Goal: Information Seeking & Learning: Learn about a topic

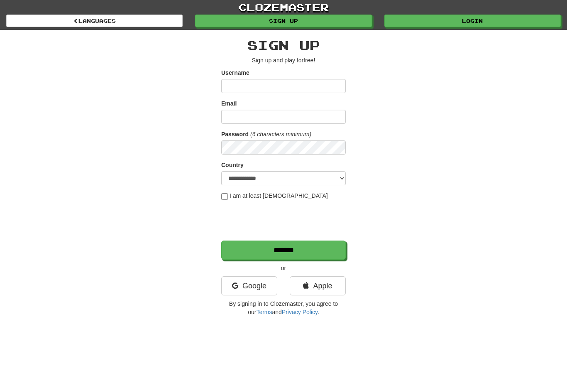
click at [489, 22] on link "Login" at bounding box center [473, 21] width 177 height 12
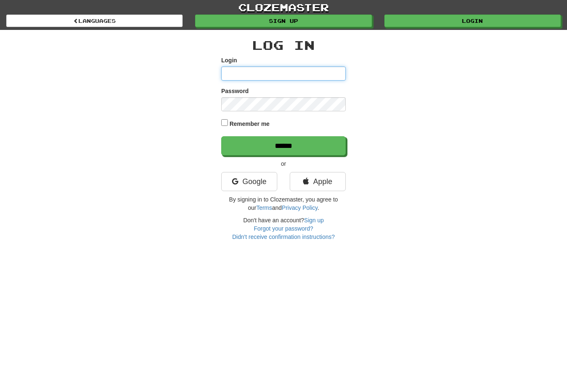
type input "**********"
click at [284, 145] on input "******" at bounding box center [283, 145] width 125 height 19
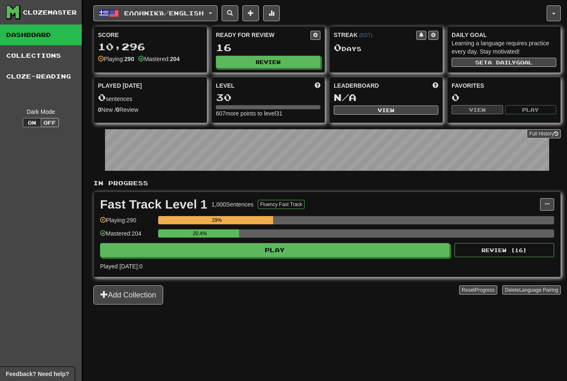
click at [166, 8] on button "Ελληνικά / English" at bounding box center [155, 13] width 124 height 16
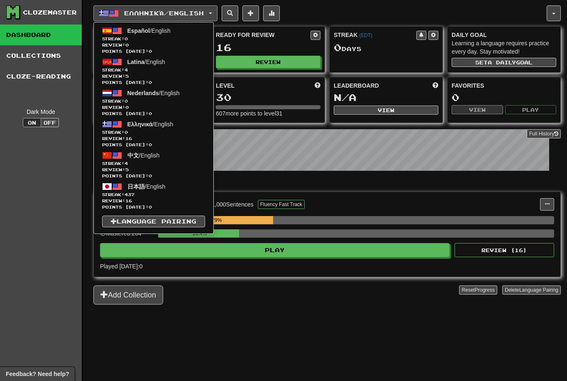
click at [156, 132] on span "Streak: 0" at bounding box center [153, 132] width 103 height 6
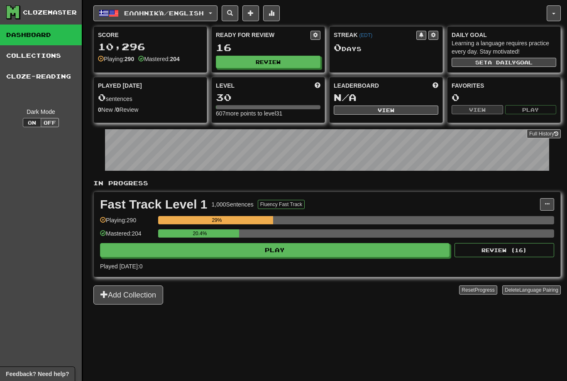
click at [269, 59] on button "Review" at bounding box center [268, 62] width 105 height 12
select select "**"
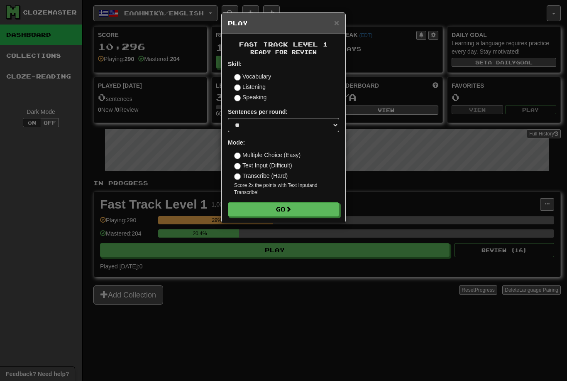
click at [281, 207] on button "Go" at bounding box center [283, 209] width 111 height 14
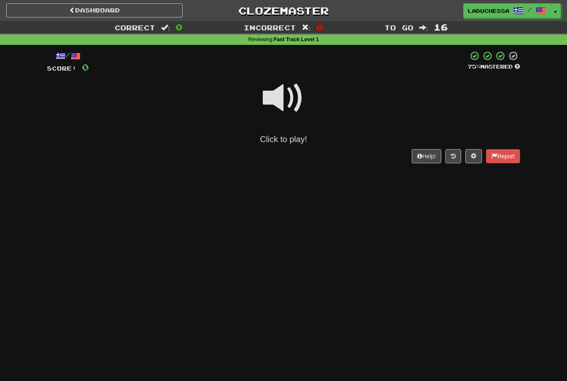
click at [284, 142] on div "Click to play!" at bounding box center [284, 139] width 474 height 12
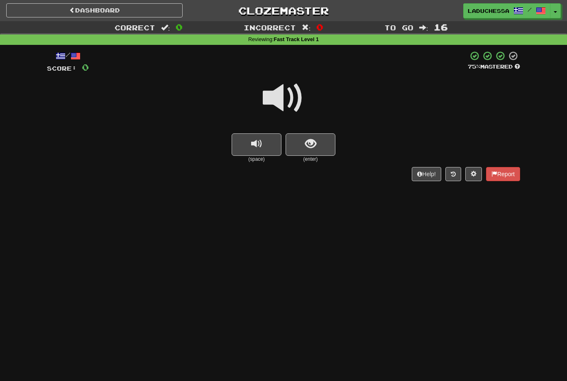
click at [324, 144] on button "show sentence" at bounding box center [311, 144] width 50 height 22
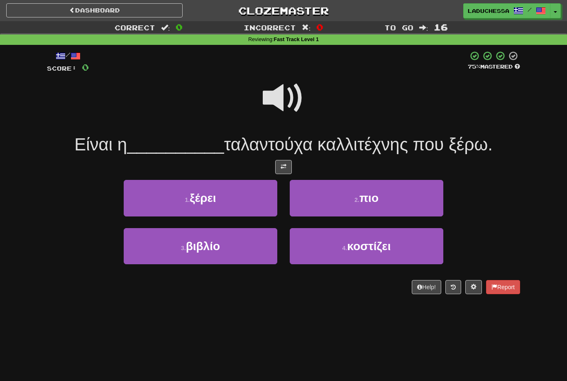
click at [378, 202] on span "πιο" at bounding box center [369, 197] width 19 height 13
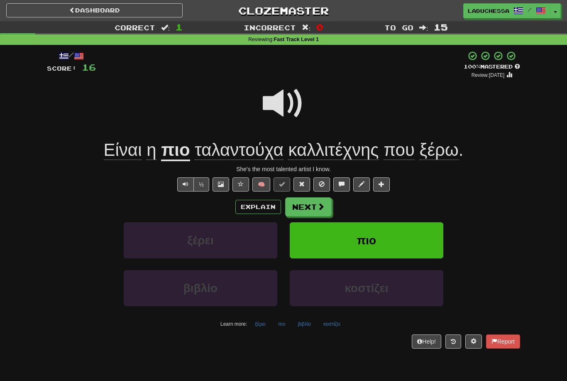
click at [344, 206] on div "Explain Next" at bounding box center [284, 206] width 474 height 19
click at [316, 205] on button "Next" at bounding box center [308, 206] width 47 height 19
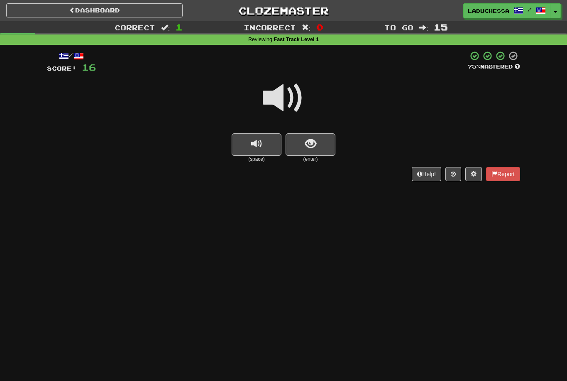
click at [292, 101] on span at bounding box center [284, 98] width 42 height 42
click at [317, 138] on button "show sentence" at bounding box center [311, 144] width 50 height 22
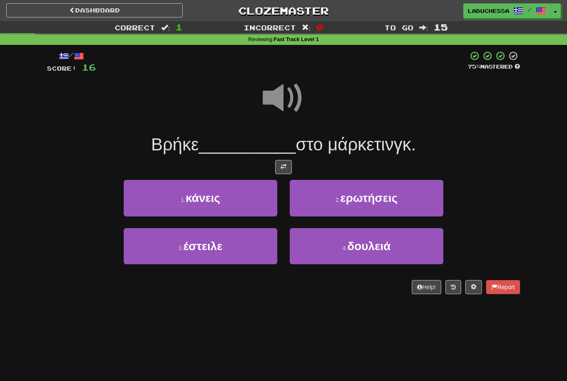
click at [367, 250] on span "δουλειά" at bounding box center [369, 246] width 43 height 13
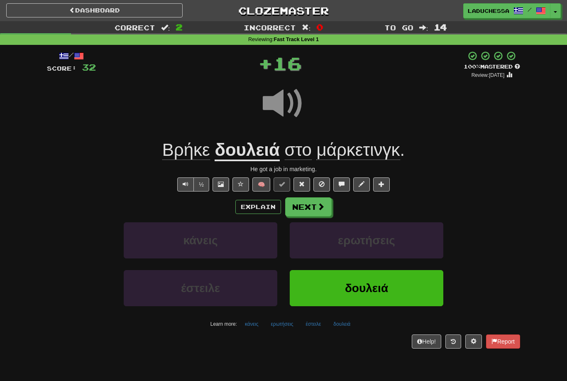
click at [310, 203] on button "Next" at bounding box center [308, 206] width 47 height 19
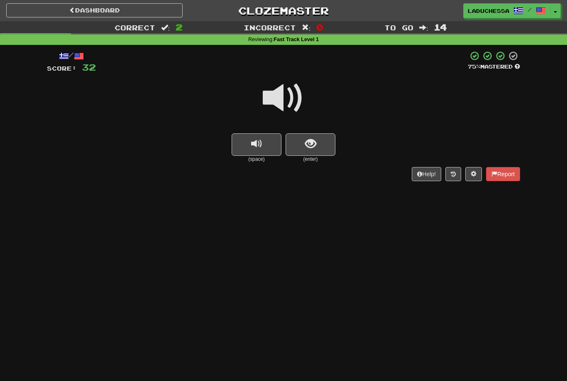
click at [317, 146] on button "show sentence" at bounding box center [311, 144] width 50 height 22
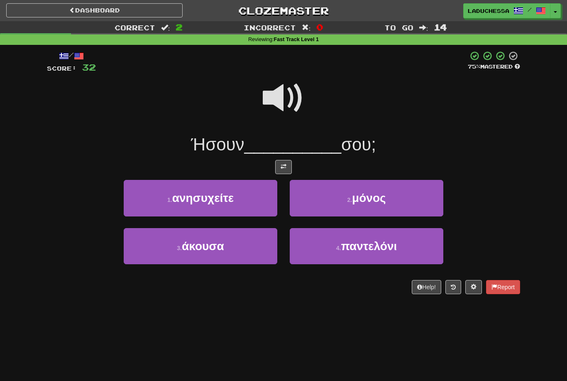
click at [397, 200] on button "2 . μόνος" at bounding box center [367, 198] width 154 height 36
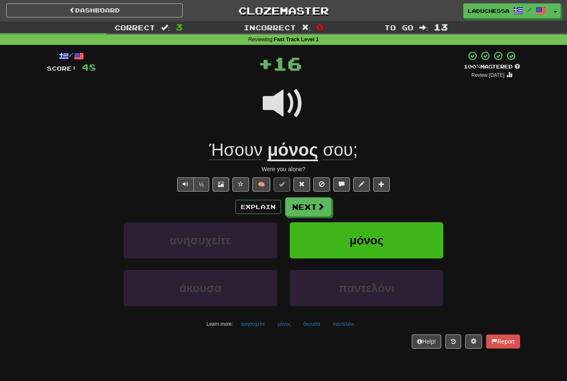
click at [312, 199] on button "Next" at bounding box center [308, 206] width 47 height 19
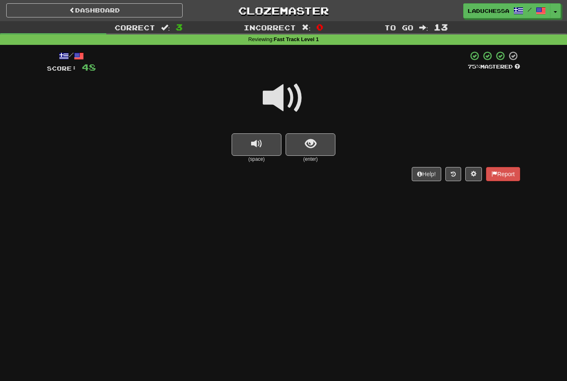
click at [320, 148] on button "show sentence" at bounding box center [311, 144] width 50 height 22
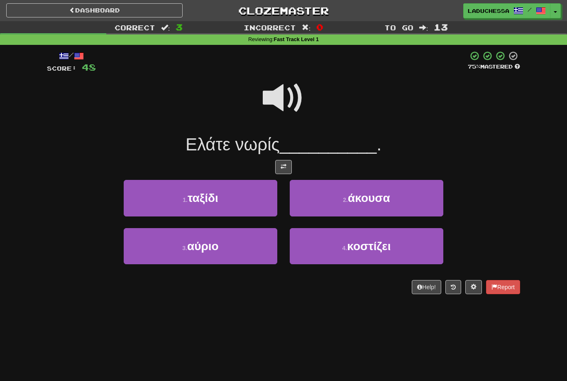
click at [248, 246] on button "3 . αύριο" at bounding box center [201, 246] width 154 height 36
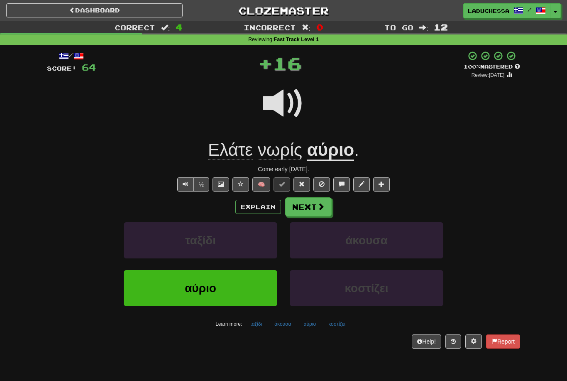
click at [316, 201] on button "Next" at bounding box center [308, 206] width 47 height 19
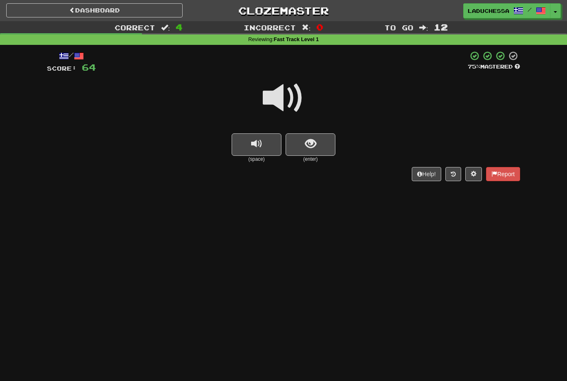
click at [317, 141] on button "show sentence" at bounding box center [311, 144] width 50 height 22
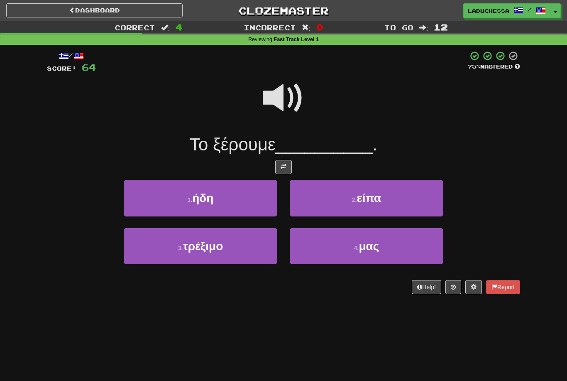
click at [223, 201] on button "1 . ήδη" at bounding box center [201, 198] width 154 height 36
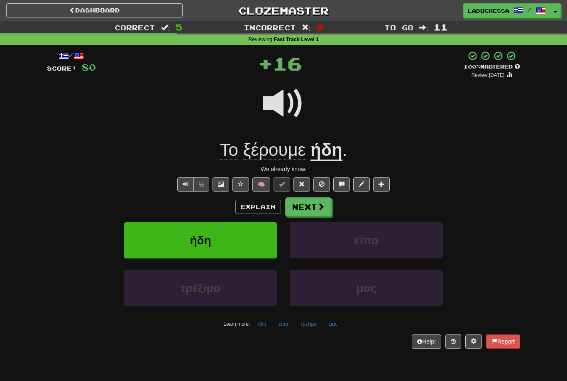
click at [312, 206] on button "Next" at bounding box center [308, 206] width 47 height 19
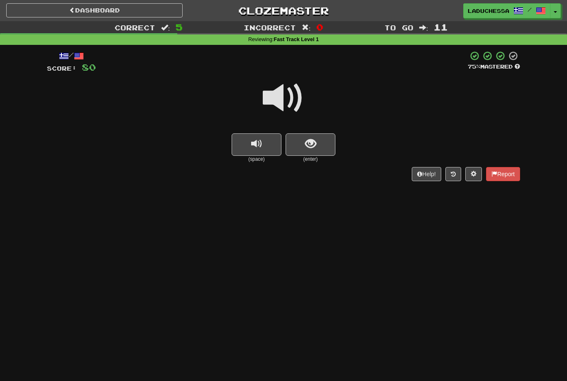
click at [314, 146] on span "show sentence" at bounding box center [310, 143] width 11 height 11
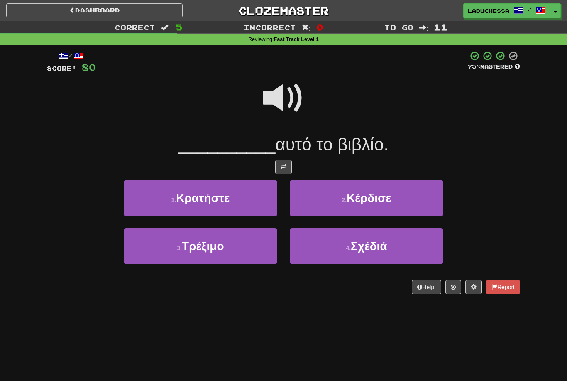
click at [245, 202] on button "1 . Κρατήστε" at bounding box center [201, 198] width 154 height 36
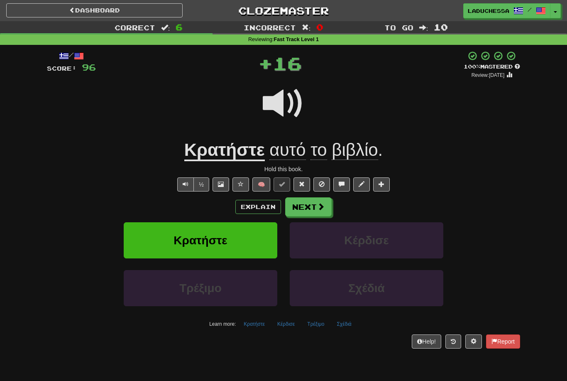
click at [304, 203] on button "Next" at bounding box center [308, 206] width 47 height 19
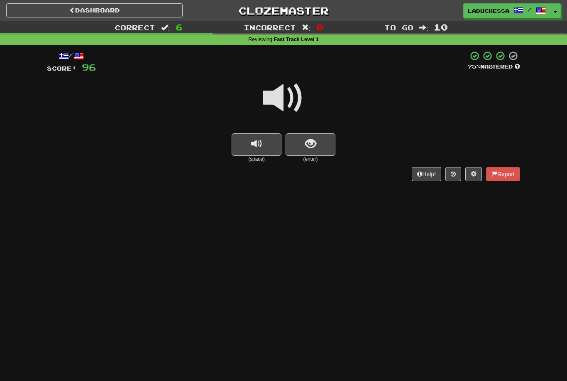
click at [331, 147] on button "show sentence" at bounding box center [311, 144] width 50 height 22
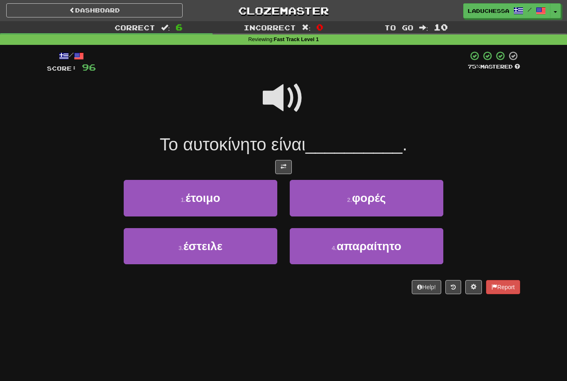
click at [228, 204] on button "1 . έτοιμο" at bounding box center [201, 198] width 154 height 36
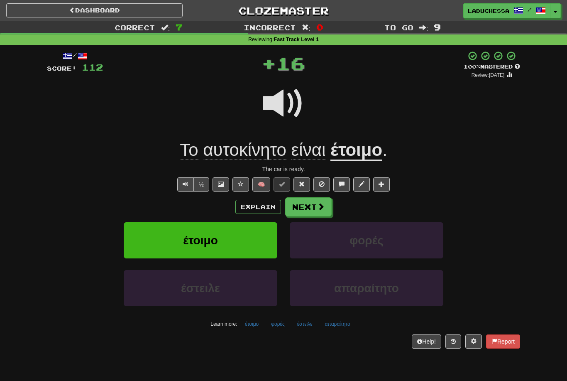
click at [312, 210] on button "Next" at bounding box center [308, 206] width 47 height 19
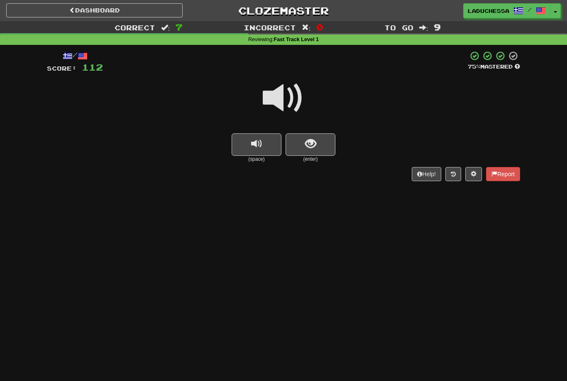
click at [323, 144] on button "show sentence" at bounding box center [311, 144] width 50 height 22
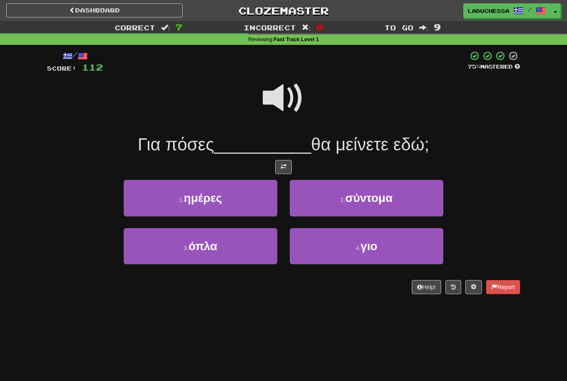
click at [238, 203] on button "1 . ημέρες" at bounding box center [201, 198] width 154 height 36
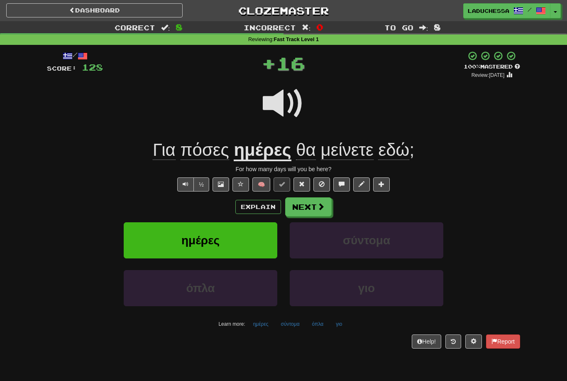
click at [312, 204] on button "Next" at bounding box center [308, 206] width 47 height 19
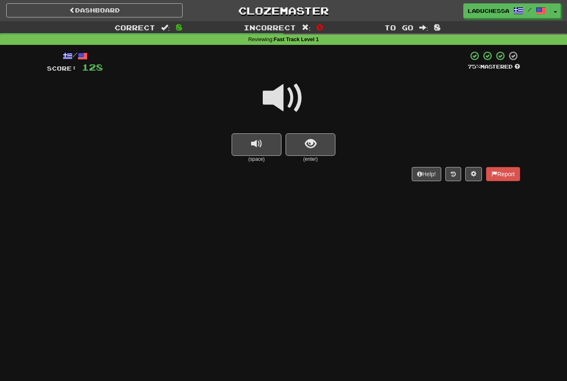
click at [324, 149] on button "show sentence" at bounding box center [311, 144] width 50 height 22
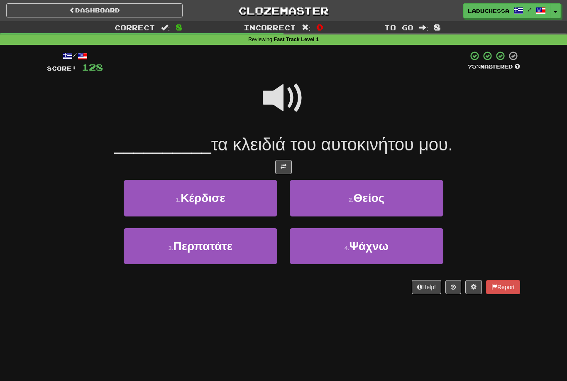
click at [381, 246] on span "Ψάχνω" at bounding box center [368, 246] width 39 height 13
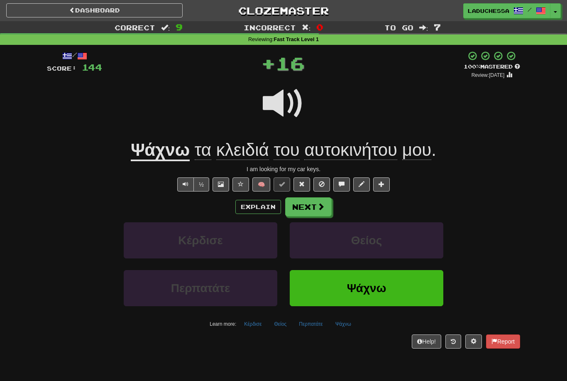
click at [306, 209] on button "Next" at bounding box center [308, 206] width 47 height 19
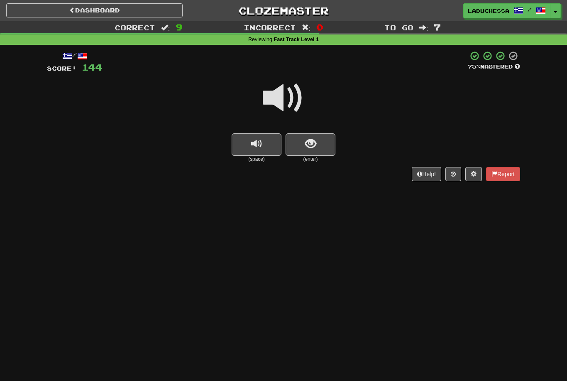
click at [326, 145] on button "show sentence" at bounding box center [311, 144] width 50 height 22
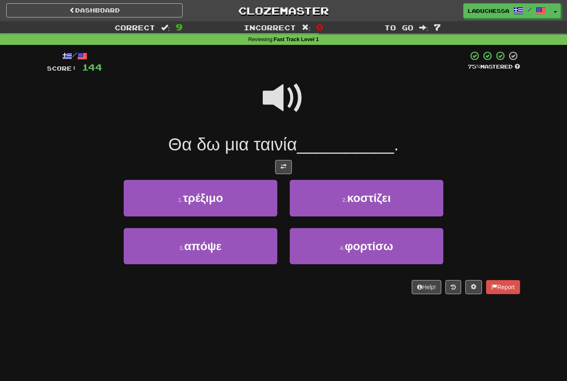
click at [232, 249] on button "3 . απόψε" at bounding box center [201, 246] width 154 height 36
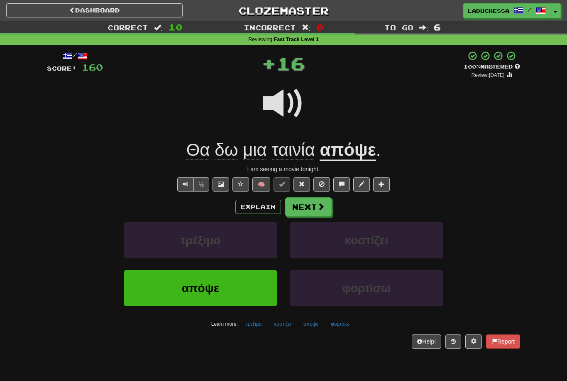
click at [320, 207] on span at bounding box center [320, 206] width 7 height 7
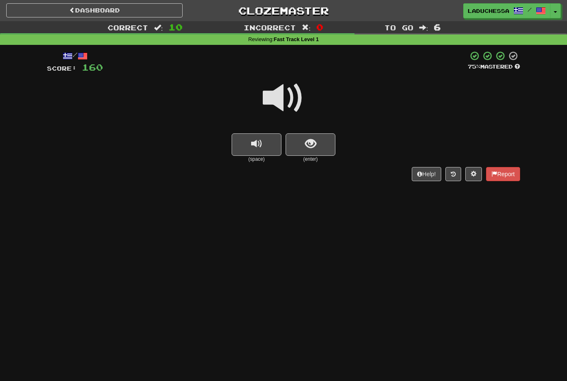
click at [324, 152] on button "show sentence" at bounding box center [311, 144] width 50 height 22
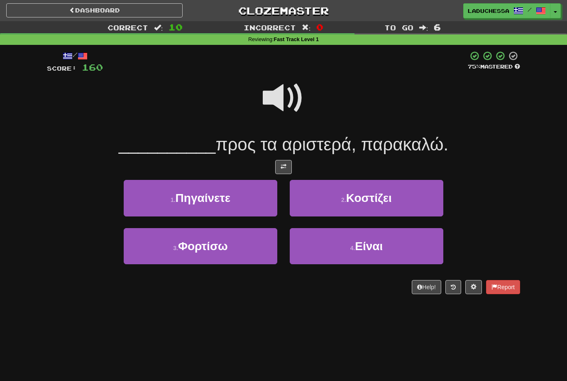
click at [229, 201] on span "Πηγαίνετε" at bounding box center [203, 197] width 55 height 13
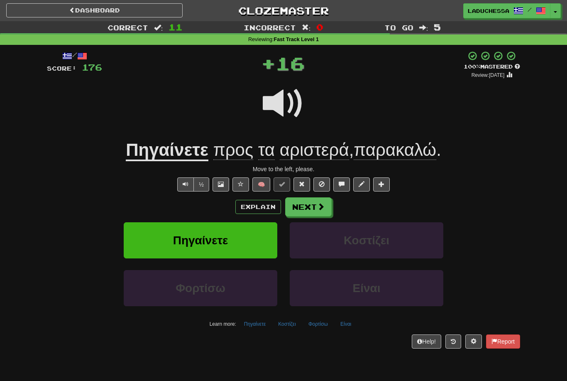
click at [312, 201] on button "Next" at bounding box center [308, 206] width 47 height 19
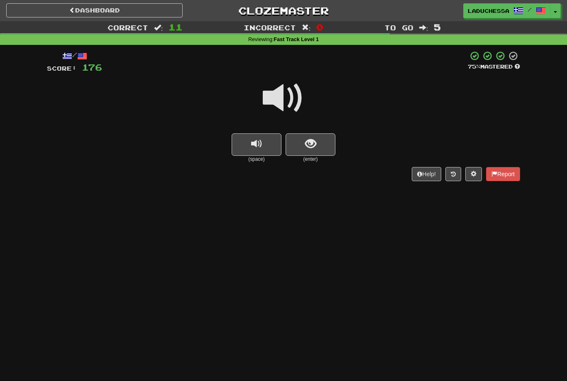
click at [317, 148] on button "show sentence" at bounding box center [311, 144] width 50 height 22
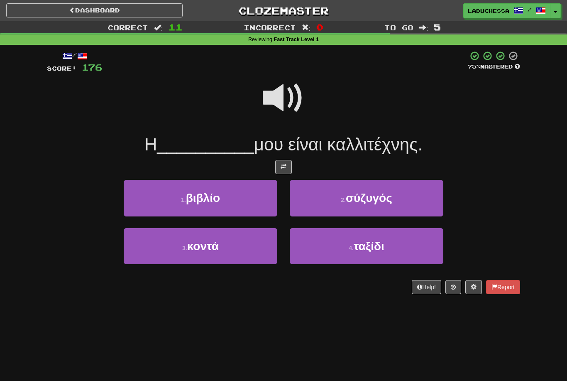
click at [383, 200] on span "σύζυγός" at bounding box center [369, 197] width 47 height 13
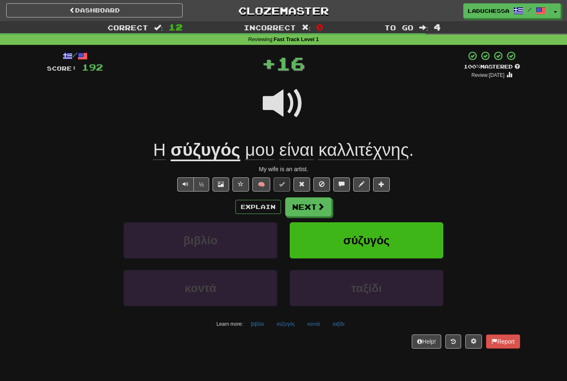
click at [314, 204] on button "Next" at bounding box center [308, 206] width 47 height 19
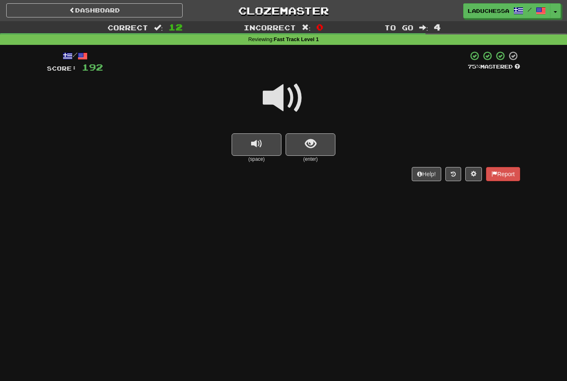
click at [319, 152] on button "show sentence" at bounding box center [311, 144] width 50 height 22
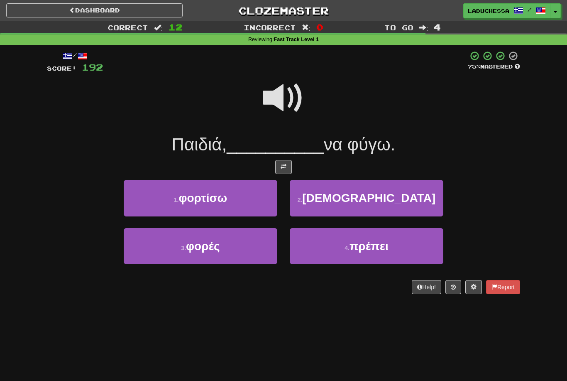
click at [380, 253] on button "4 . πρέπει" at bounding box center [367, 246] width 154 height 36
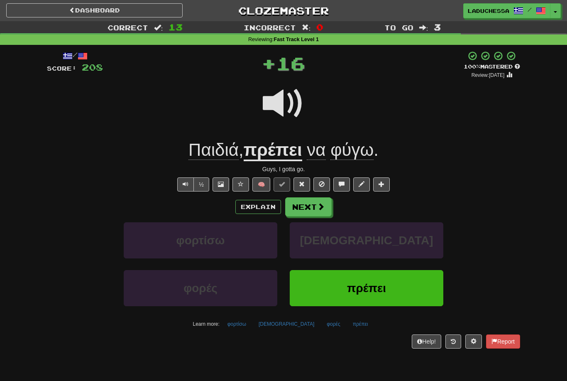
click at [313, 211] on button "Next" at bounding box center [308, 206] width 47 height 19
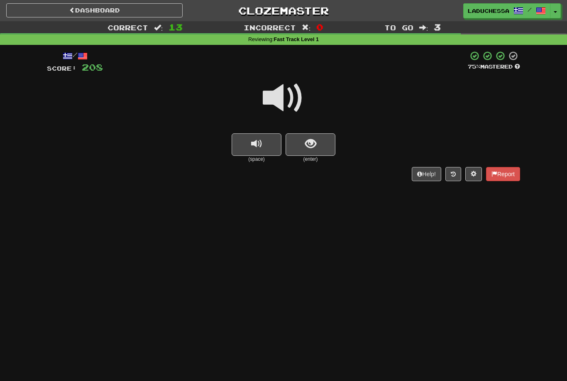
click at [314, 147] on span "show sentence" at bounding box center [310, 143] width 11 height 11
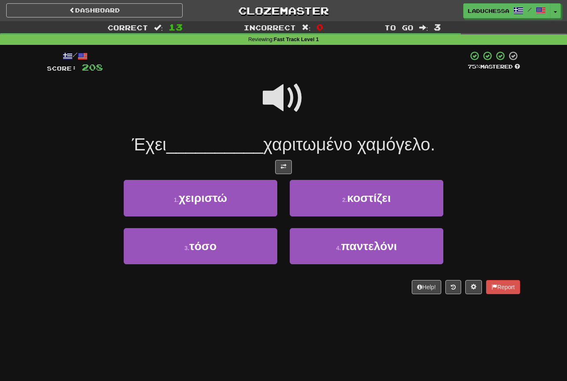
click at [231, 251] on button "3 . τόσο" at bounding box center [201, 246] width 154 height 36
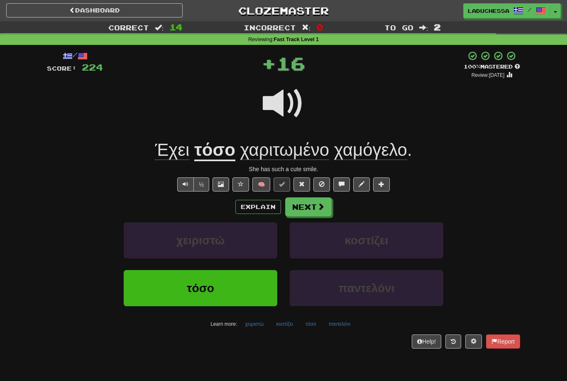
click at [311, 204] on button "Next" at bounding box center [308, 206] width 47 height 19
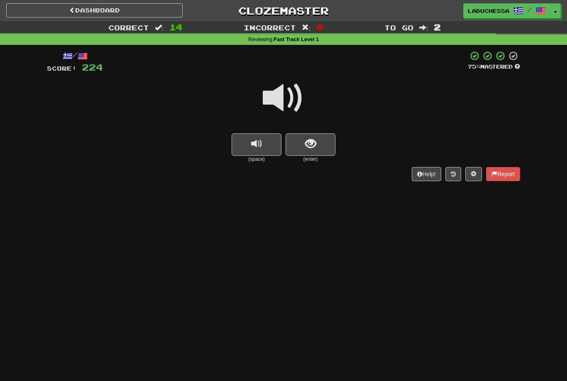
click at [317, 145] on button "show sentence" at bounding box center [311, 144] width 50 height 22
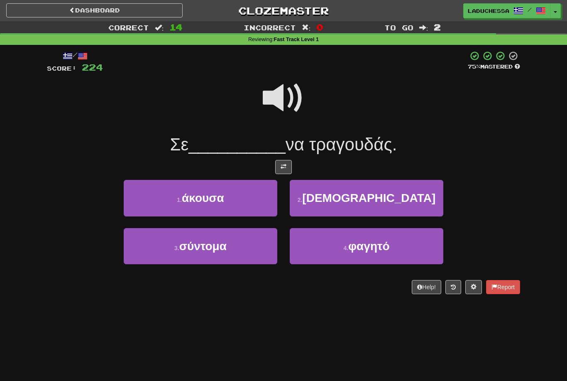
click at [228, 202] on button "1 . άκουσα" at bounding box center [201, 198] width 154 height 36
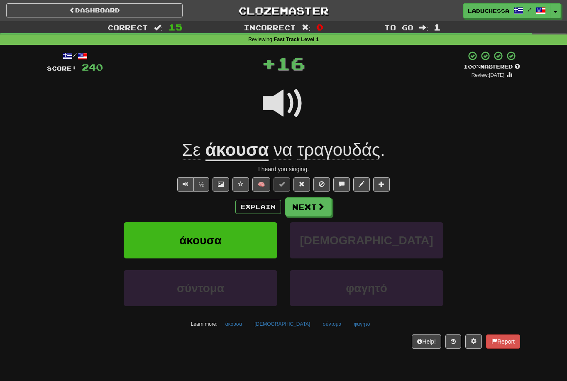
click at [318, 205] on span at bounding box center [320, 206] width 7 height 7
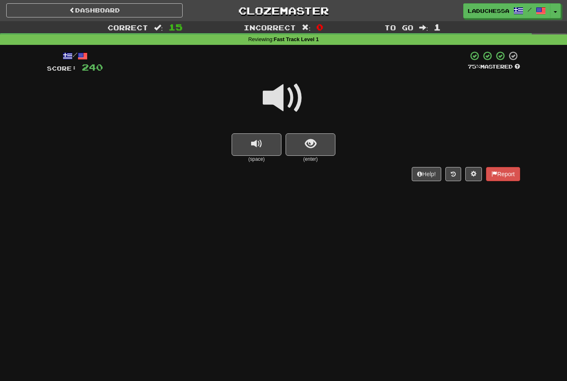
click at [318, 145] on button "show sentence" at bounding box center [311, 144] width 50 height 22
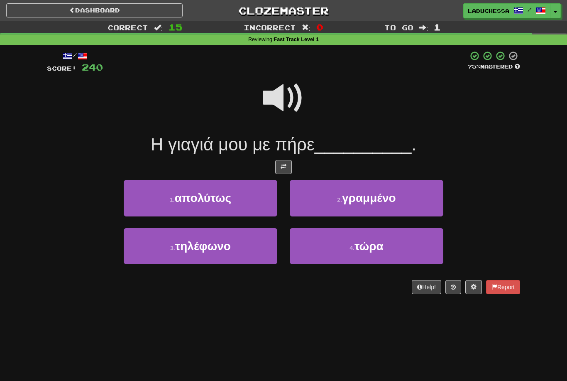
click at [231, 248] on span "τηλέφωνο" at bounding box center [203, 246] width 56 height 13
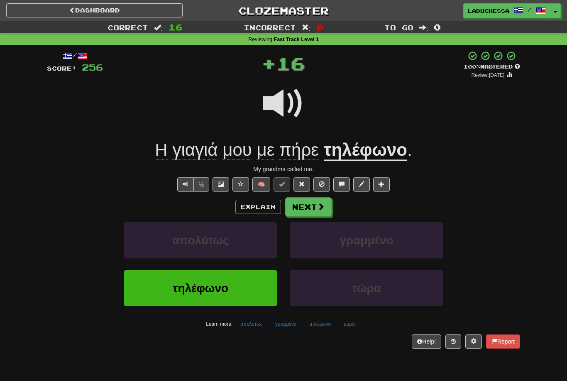
click at [317, 214] on button "Next" at bounding box center [308, 206] width 47 height 19
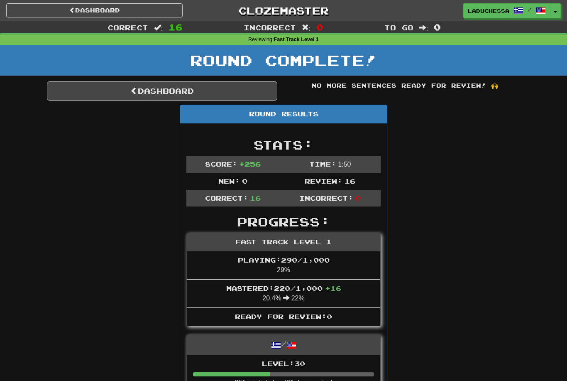
click at [179, 96] on link "Dashboard" at bounding box center [162, 90] width 231 height 19
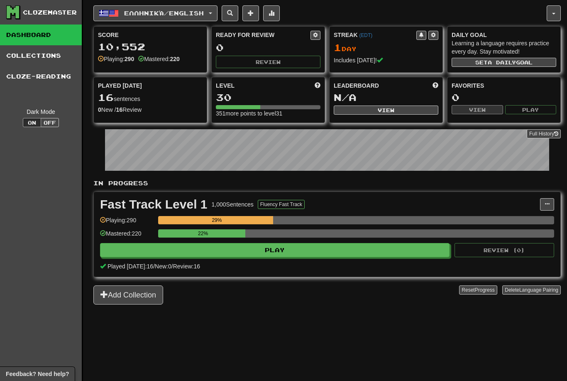
click at [189, 12] on span "Ελληνικά / English" at bounding box center [164, 13] width 80 height 7
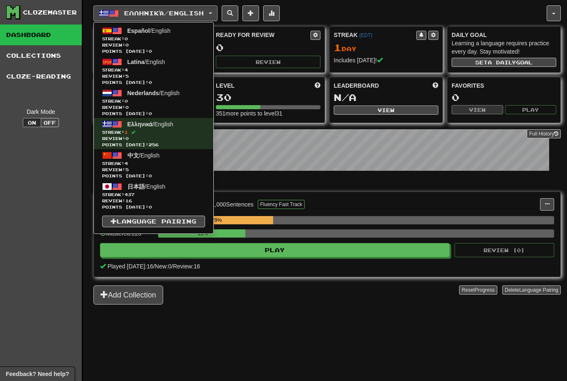
click at [135, 193] on span "437" at bounding box center [130, 194] width 10 height 5
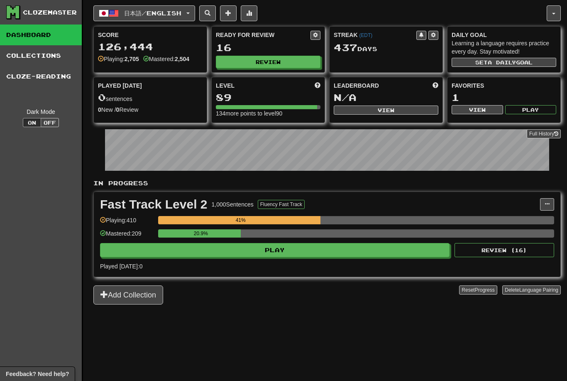
click at [264, 246] on button "Play" at bounding box center [275, 250] width 350 height 14
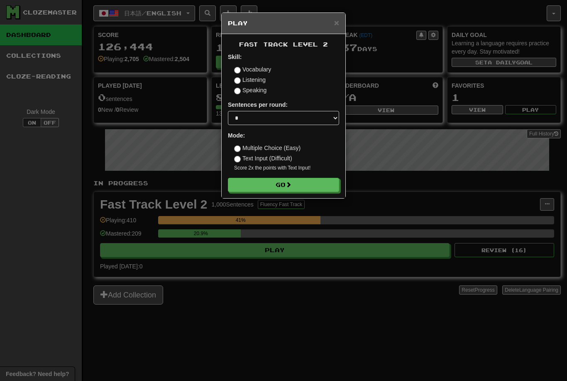
click at [270, 178] on button "Go" at bounding box center [283, 185] width 111 height 14
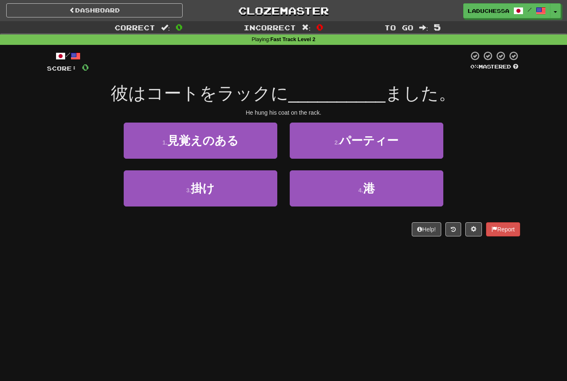
click at [156, 187] on button "3 . 掛け" at bounding box center [201, 188] width 154 height 36
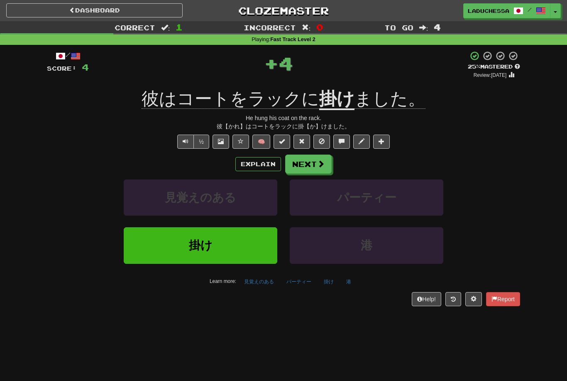
click at [307, 164] on button "Next" at bounding box center [308, 164] width 47 height 19
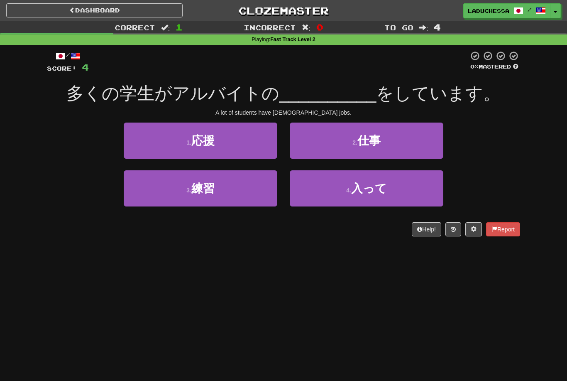
click at [324, 139] on button "2 . 仕事" at bounding box center [367, 141] width 154 height 36
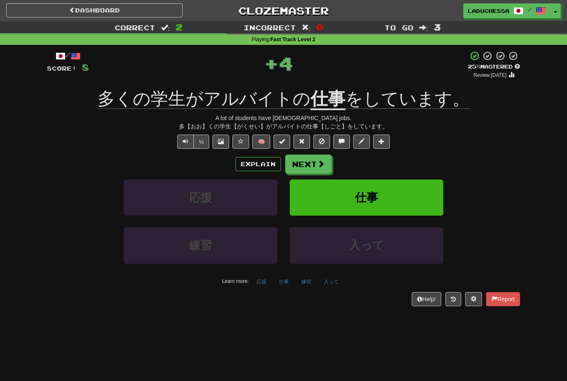
click at [306, 164] on button "Next" at bounding box center [308, 164] width 47 height 19
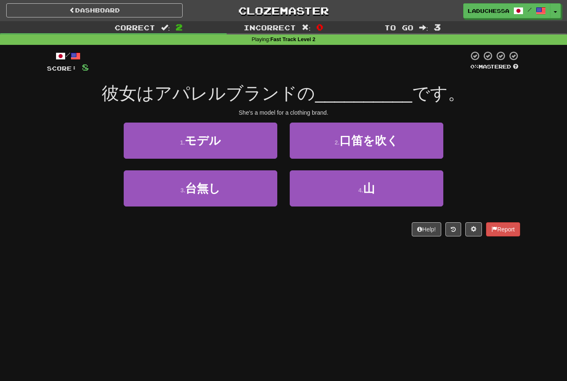
click at [153, 136] on button "1 . モデル" at bounding box center [201, 141] width 154 height 36
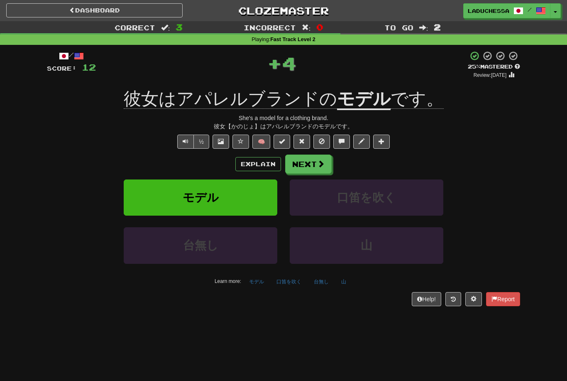
click at [303, 155] on button "Next" at bounding box center [308, 164] width 47 height 19
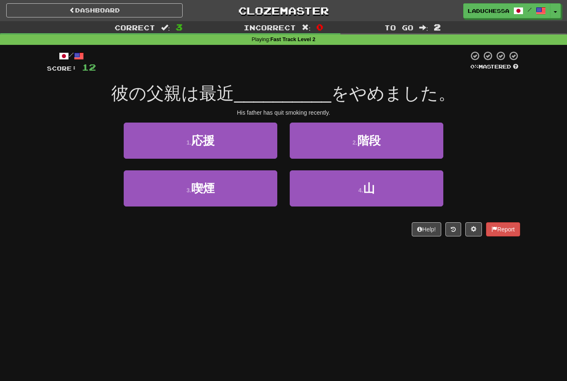
click at [145, 188] on button "3 . 喫煙" at bounding box center [201, 188] width 154 height 36
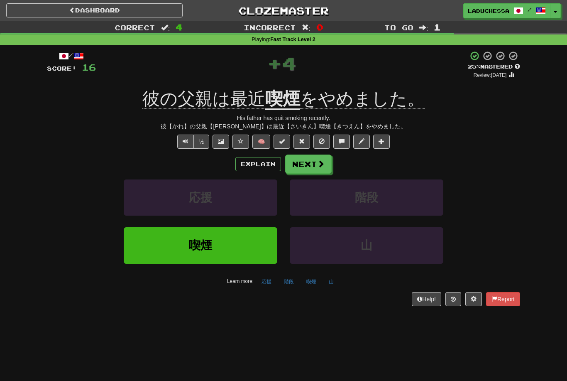
click at [310, 159] on button "Next" at bounding box center [308, 164] width 47 height 19
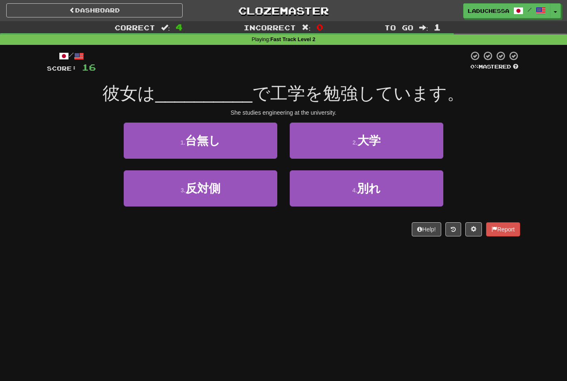
click at [322, 138] on button "2 . 大学" at bounding box center [367, 141] width 154 height 36
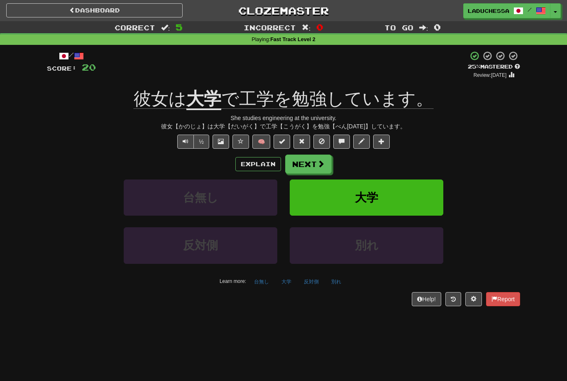
click at [306, 157] on button "Next" at bounding box center [308, 164] width 47 height 19
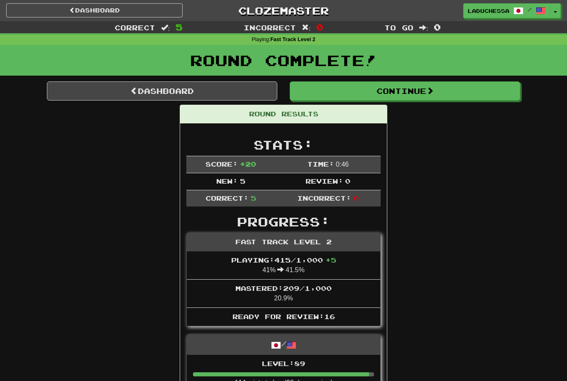
click at [157, 92] on link "Dashboard" at bounding box center [162, 90] width 231 height 19
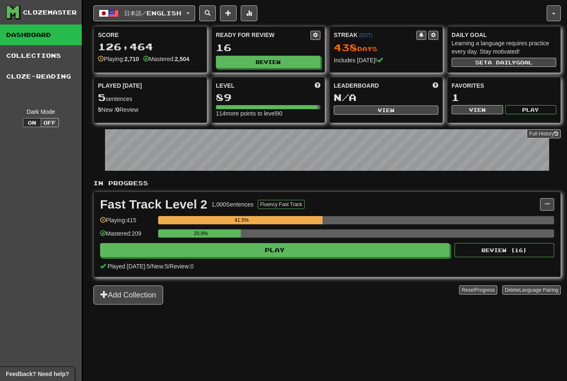
click at [277, 59] on button "Review" at bounding box center [268, 62] width 105 height 12
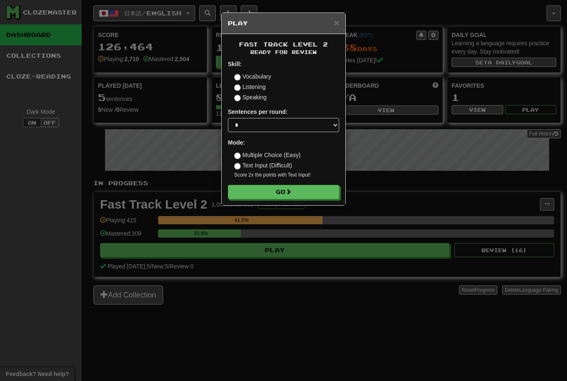
click at [285, 185] on button "Go" at bounding box center [283, 192] width 111 height 14
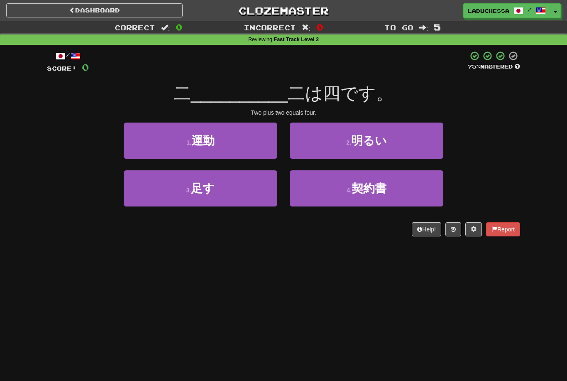
click at [226, 192] on button "3 . 足す" at bounding box center [201, 188] width 154 height 36
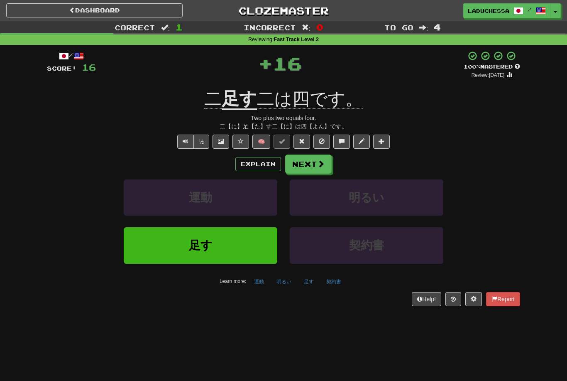
click at [316, 155] on button "Next" at bounding box center [308, 164] width 47 height 19
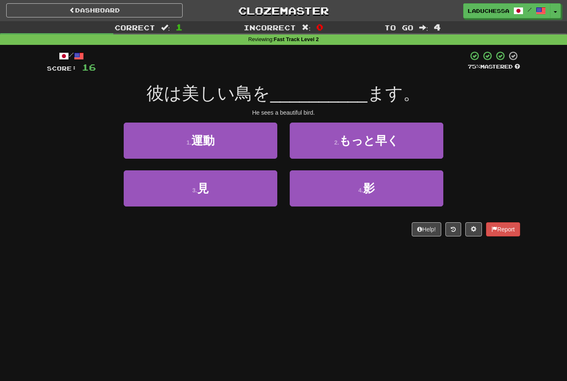
click at [236, 185] on button "3 . 見" at bounding box center [201, 188] width 154 height 36
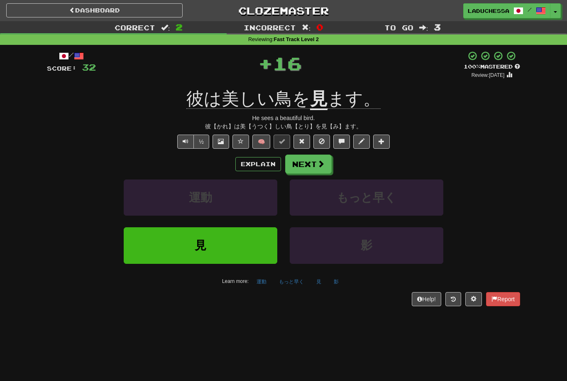
click at [311, 155] on button "Next" at bounding box center [308, 164] width 47 height 19
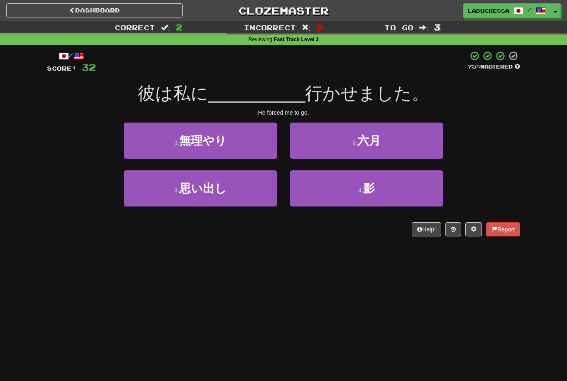
click at [239, 152] on button "1 . 無理やり" at bounding box center [201, 141] width 154 height 36
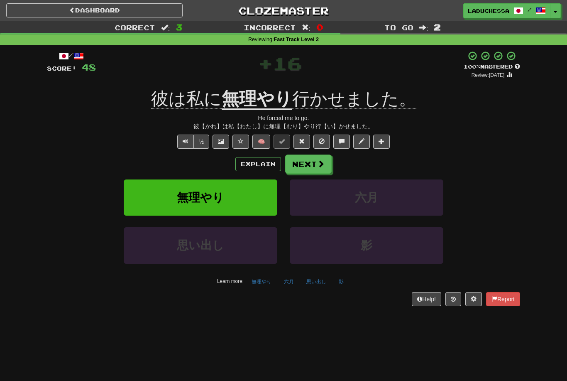
click at [318, 167] on span at bounding box center [320, 163] width 7 height 7
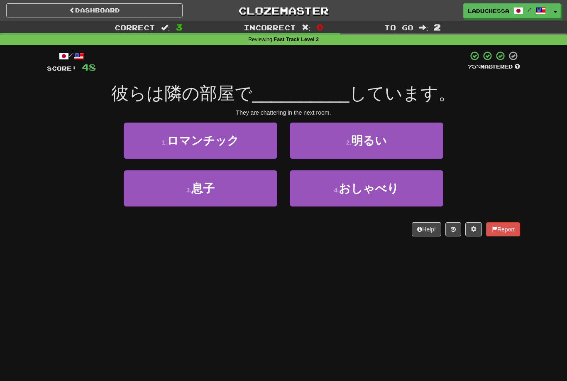
click at [390, 192] on span "おしゃべり" at bounding box center [369, 188] width 60 height 13
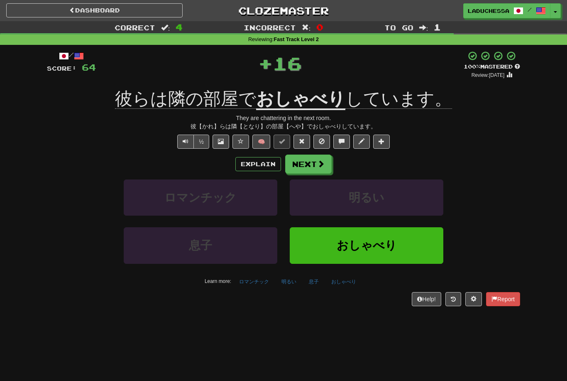
click at [317, 162] on span at bounding box center [320, 163] width 7 height 7
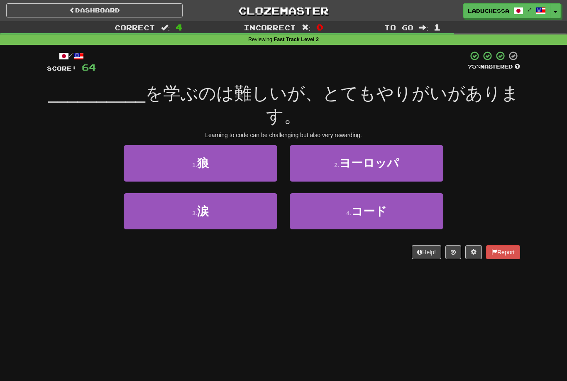
click at [391, 213] on button "4 . コード" at bounding box center [367, 211] width 154 height 36
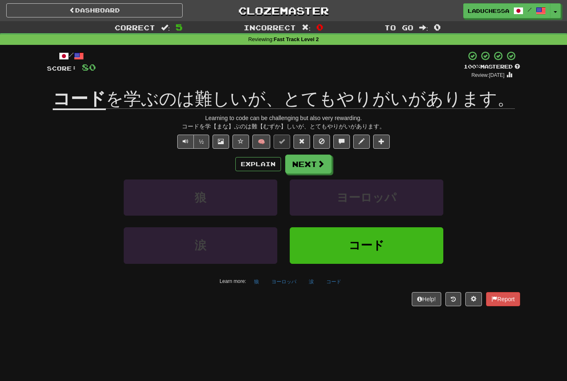
click at [312, 162] on button "Next" at bounding box center [308, 164] width 47 height 19
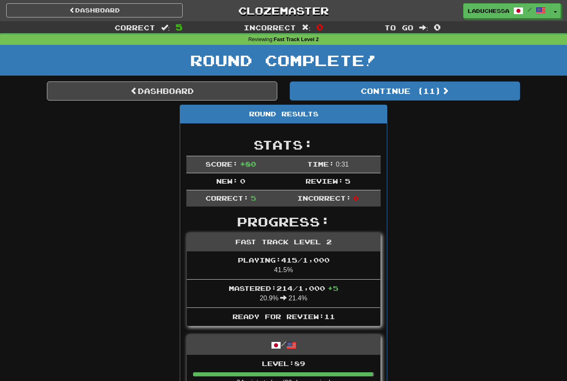
click at [443, 96] on button "Continue ( 11 )" at bounding box center [405, 90] width 231 height 19
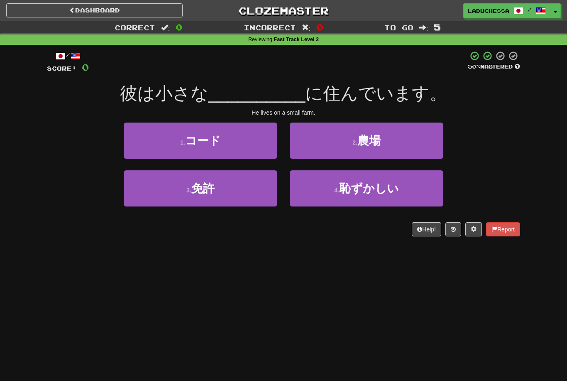
click at [384, 140] on button "2 . 農場" at bounding box center [367, 141] width 154 height 36
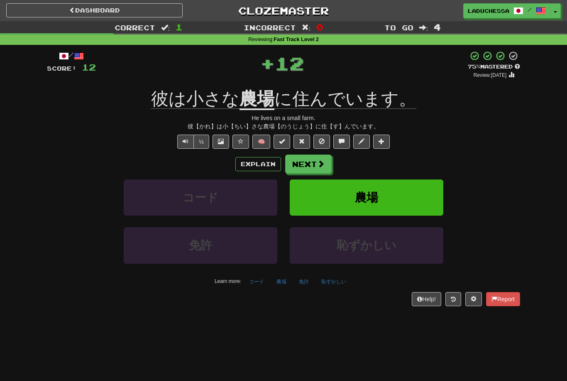
click at [312, 163] on button "Next" at bounding box center [308, 164] width 47 height 19
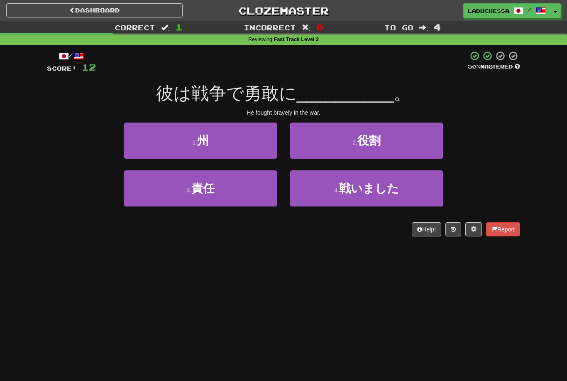
click at [381, 191] on span "戦いました" at bounding box center [369, 188] width 60 height 13
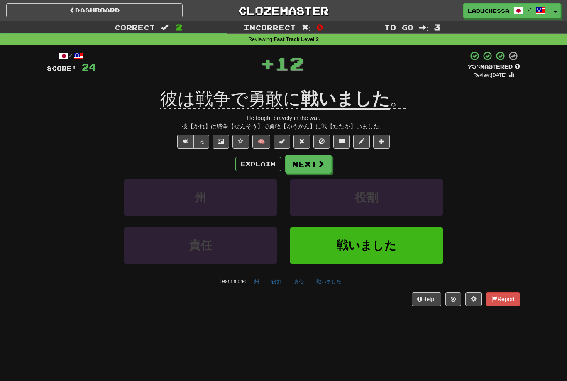
click at [315, 166] on button "Next" at bounding box center [308, 164] width 47 height 19
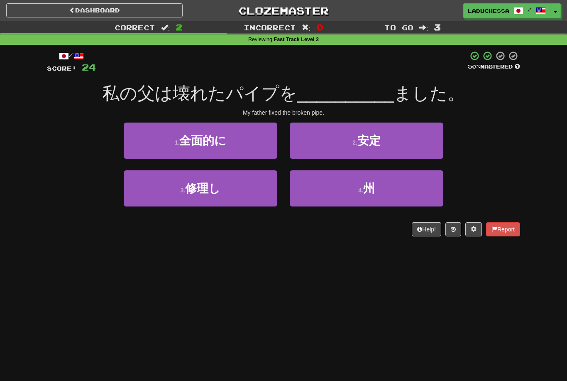
click at [254, 184] on button "3 . 修理し" at bounding box center [201, 188] width 154 height 36
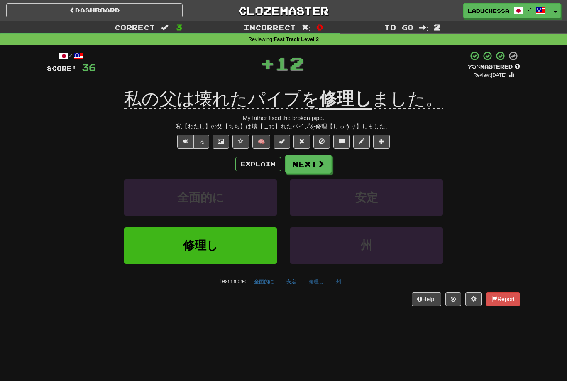
click at [314, 159] on button "Next" at bounding box center [308, 164] width 47 height 19
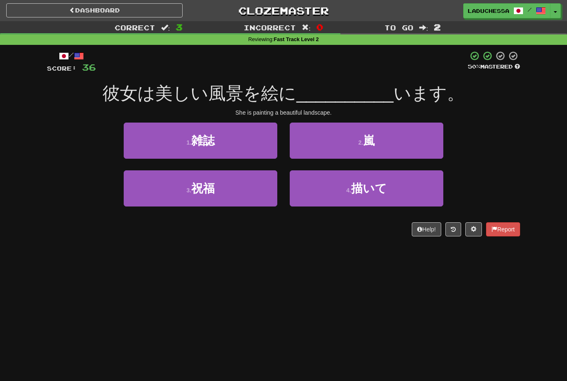
click at [387, 200] on button "4 . 描いて" at bounding box center [367, 188] width 154 height 36
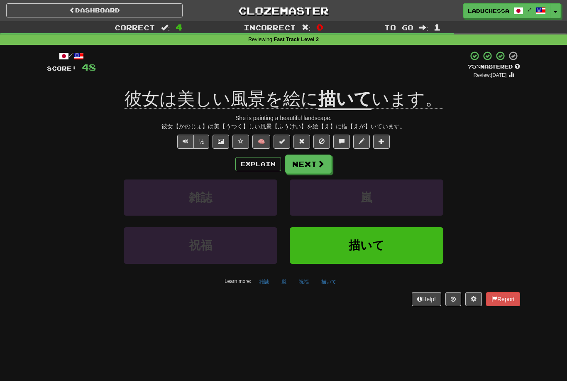
click at [313, 158] on button "Next" at bounding box center [308, 164] width 47 height 19
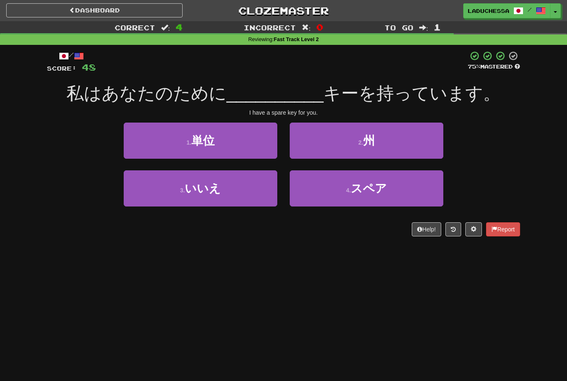
click at [383, 184] on span "スペア" at bounding box center [369, 188] width 36 height 13
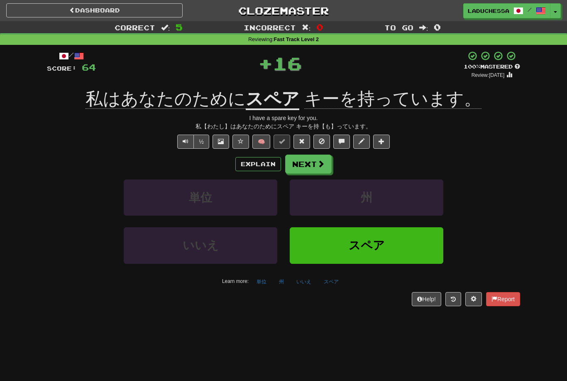
click at [317, 163] on span at bounding box center [320, 163] width 7 height 7
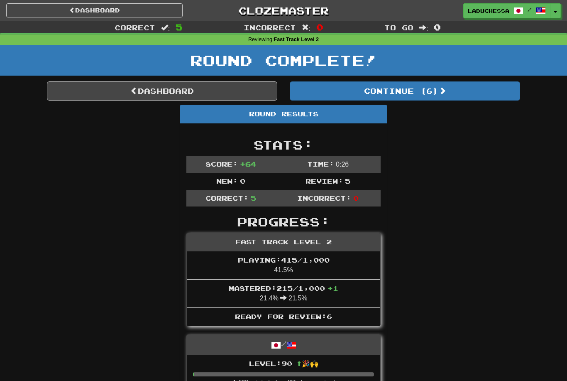
click at [422, 88] on button "Continue ( 6 )" at bounding box center [405, 90] width 231 height 19
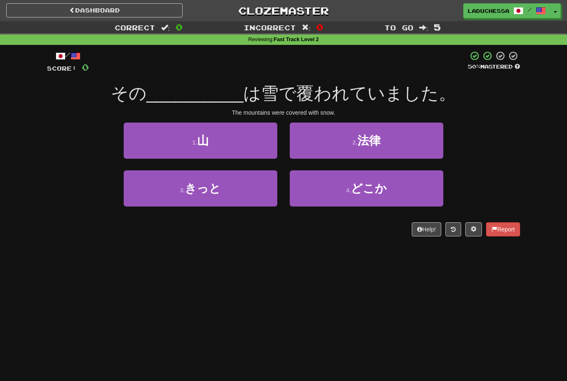
click at [222, 151] on button "1 . 山" at bounding box center [201, 141] width 154 height 36
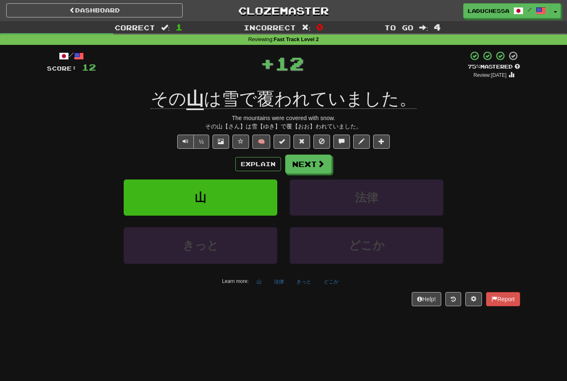
click at [325, 160] on button "Next" at bounding box center [308, 164] width 47 height 19
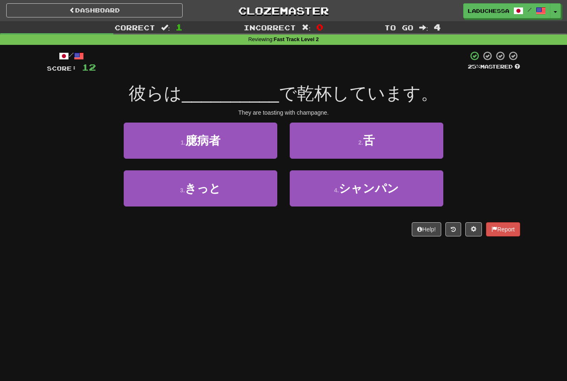
click at [402, 187] on button "4 . シャンパン" at bounding box center [367, 188] width 154 height 36
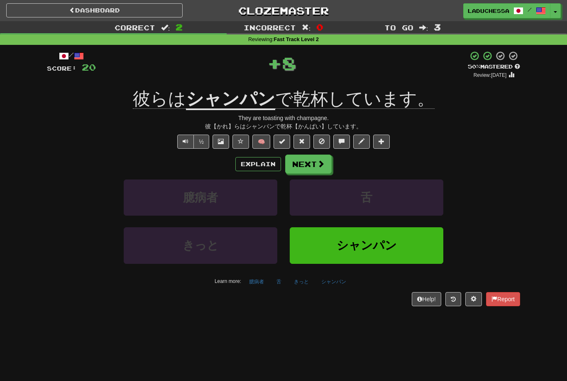
click at [315, 164] on button "Next" at bounding box center [308, 164] width 47 height 19
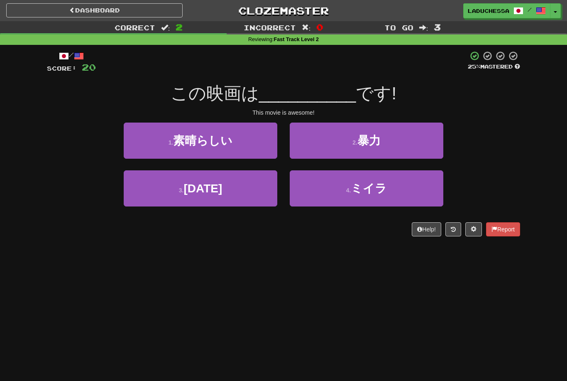
click at [249, 143] on button "1 . 素晴らしい" at bounding box center [201, 141] width 154 height 36
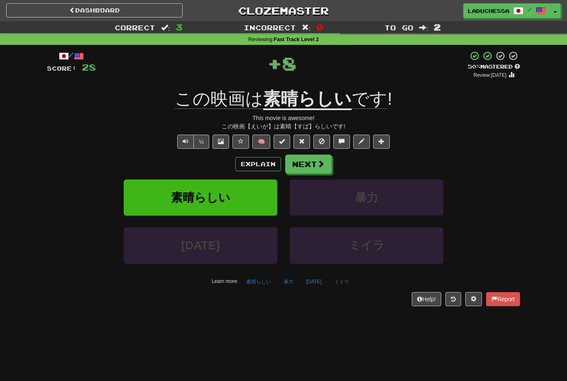
click at [318, 160] on span at bounding box center [320, 163] width 7 height 7
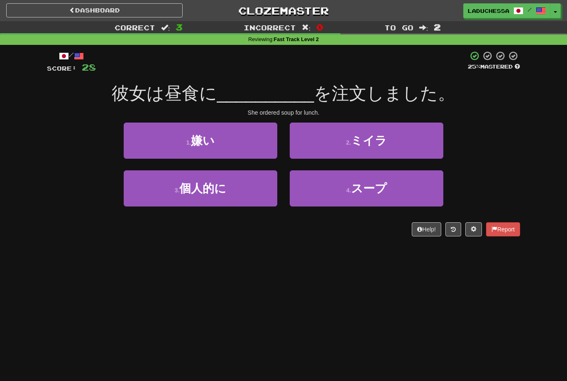
click at [388, 190] on button "4 . スープ" at bounding box center [367, 188] width 154 height 36
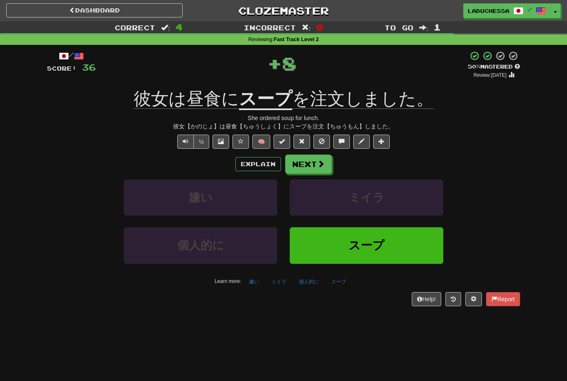
click at [313, 164] on button "Next" at bounding box center [308, 164] width 47 height 19
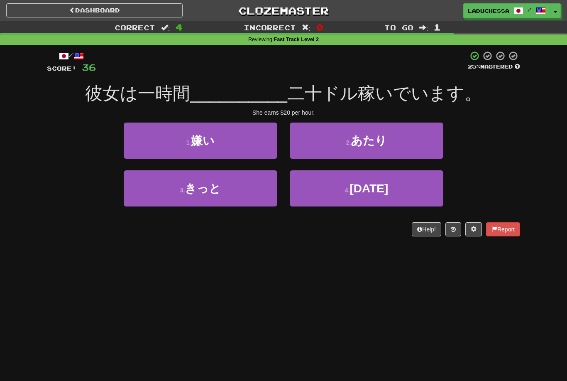
click at [409, 143] on button "2 . あたり" at bounding box center [367, 141] width 154 height 36
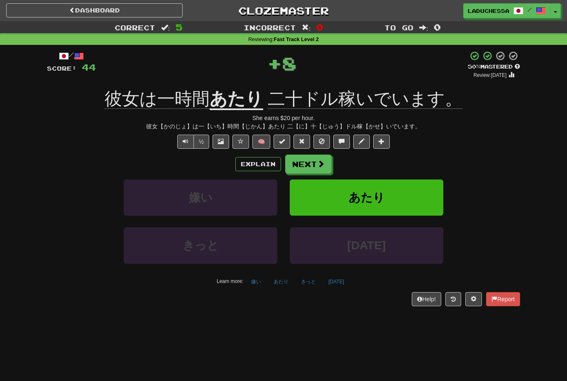
click at [324, 161] on span at bounding box center [320, 163] width 7 height 7
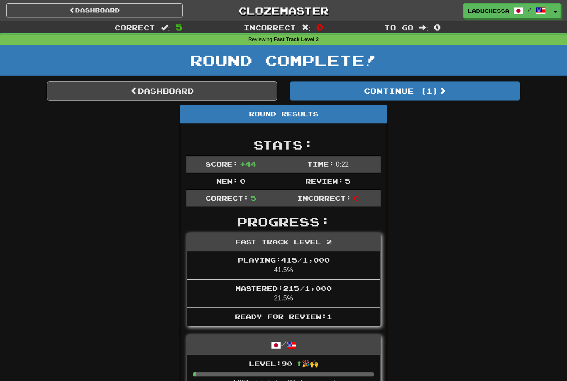
click at [447, 92] on span at bounding box center [442, 90] width 7 height 7
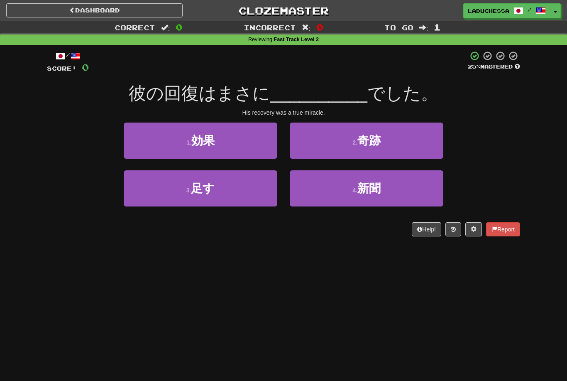
click at [403, 147] on button "2 . 奇跡" at bounding box center [367, 141] width 154 height 36
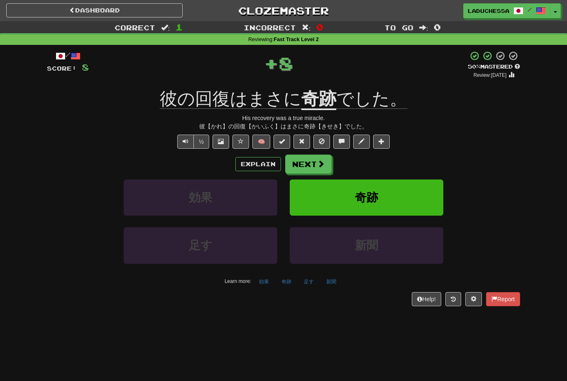
click at [323, 162] on span at bounding box center [320, 163] width 7 height 7
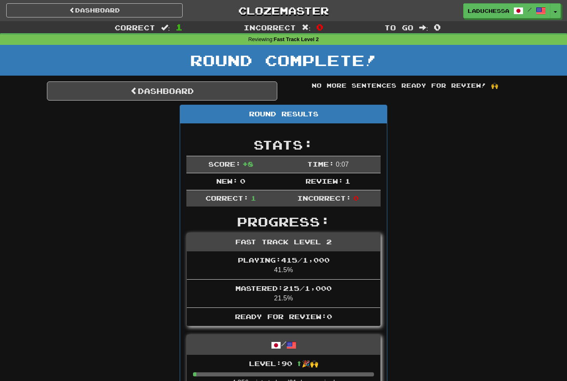
click at [175, 88] on link "Dashboard" at bounding box center [162, 90] width 231 height 19
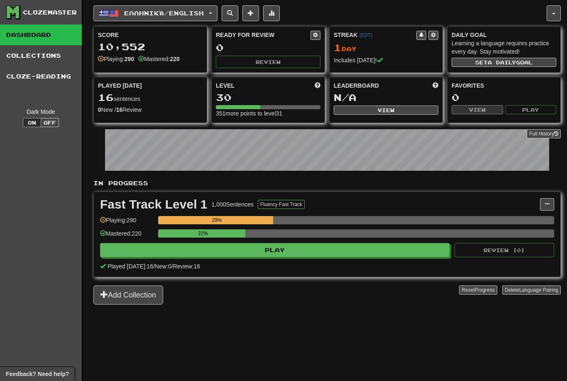
click at [192, 12] on span "Ελληνικά / English" at bounding box center [164, 13] width 80 height 7
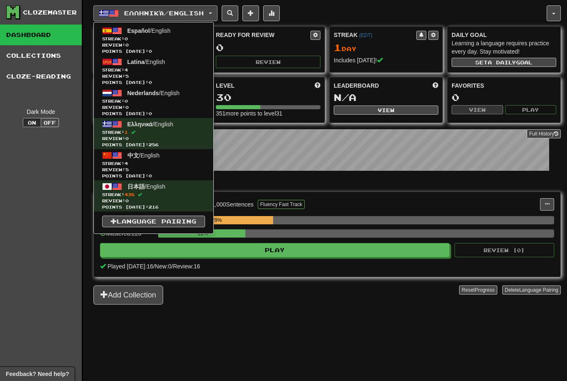
click at [159, 162] on span "Streak: 4" at bounding box center [153, 163] width 103 height 6
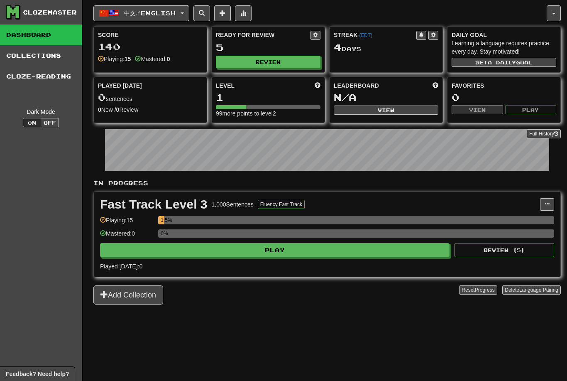
click at [321, 252] on button "Play" at bounding box center [275, 250] width 350 height 14
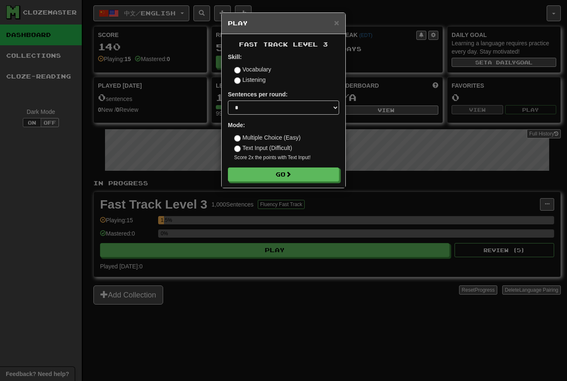
click at [295, 176] on button "Go" at bounding box center [283, 174] width 111 height 14
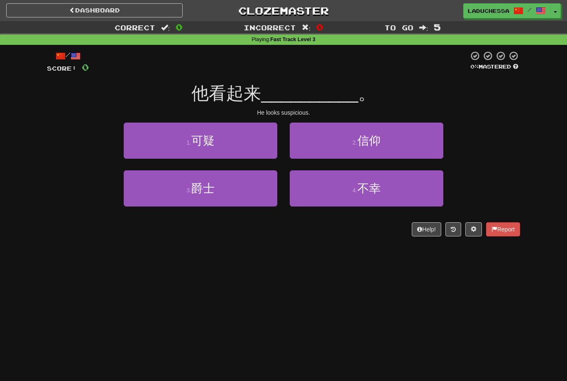
click at [233, 137] on button "1 . 可疑" at bounding box center [201, 141] width 154 height 36
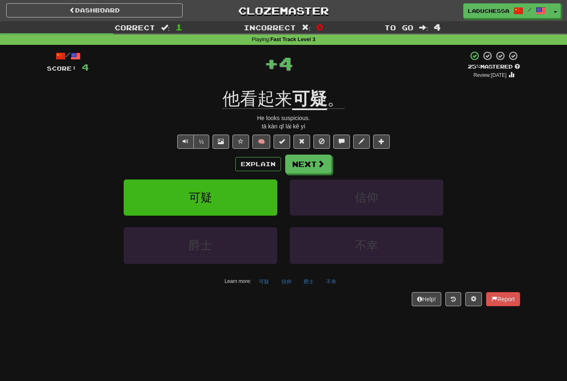
click at [312, 162] on button "Next" at bounding box center [308, 164] width 47 height 19
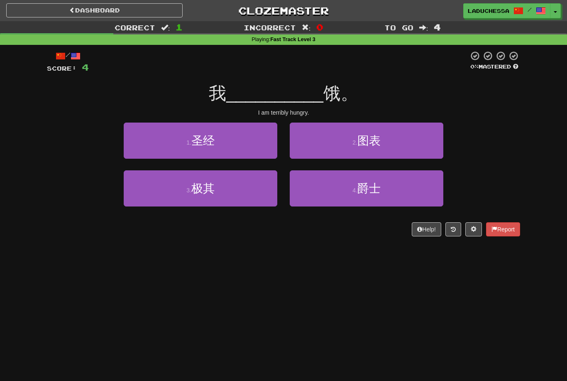
click at [237, 185] on button "3 . 极其" at bounding box center [201, 188] width 154 height 36
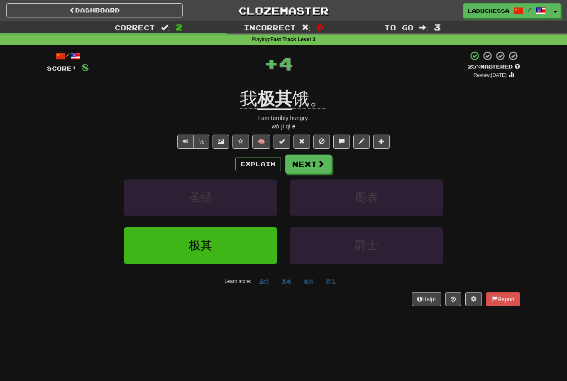
click at [309, 161] on button "Next" at bounding box center [308, 164] width 47 height 19
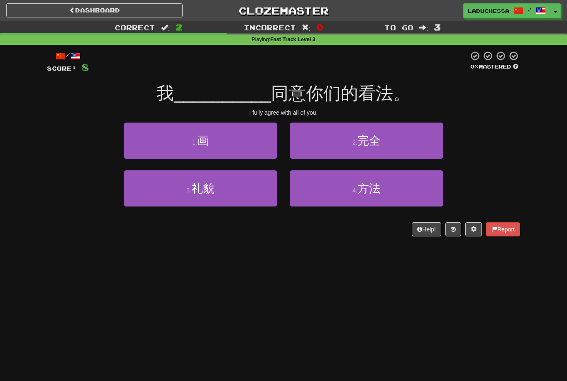
click at [376, 143] on span "完全" at bounding box center [369, 140] width 23 height 13
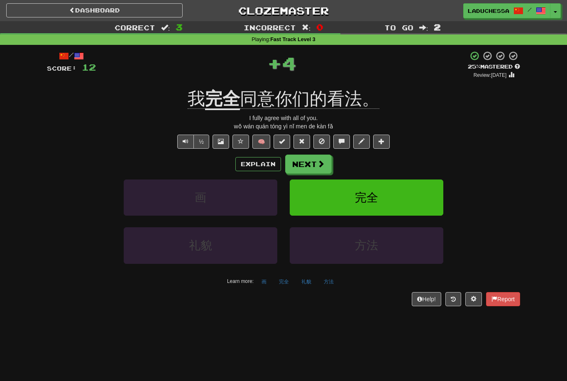
click at [314, 161] on button "Next" at bounding box center [308, 164] width 47 height 19
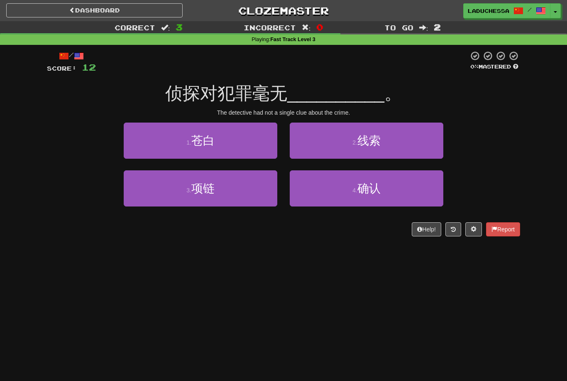
click at [395, 145] on button "2 . 线索" at bounding box center [367, 141] width 154 height 36
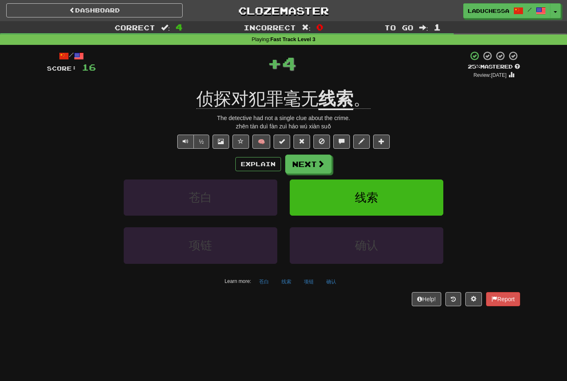
click at [317, 157] on button "Next" at bounding box center [308, 164] width 47 height 19
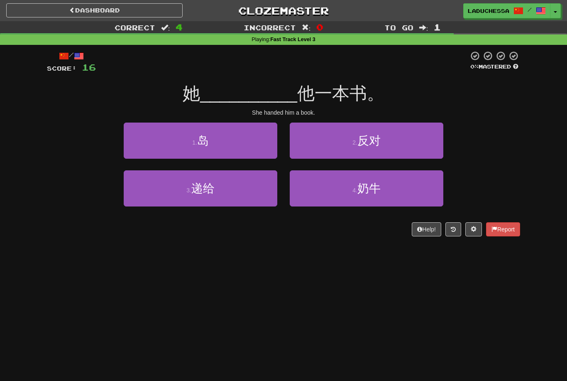
click at [240, 187] on button "3 . 递给" at bounding box center [201, 188] width 154 height 36
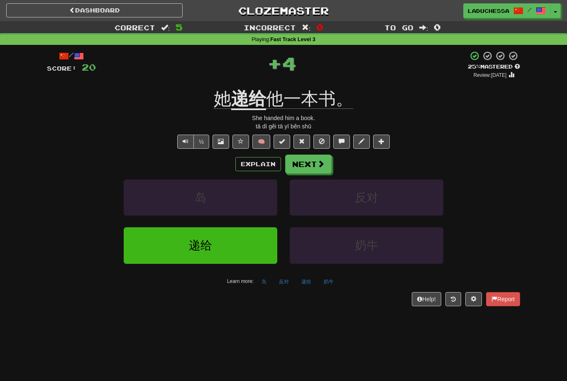
click at [319, 162] on span at bounding box center [320, 163] width 7 height 7
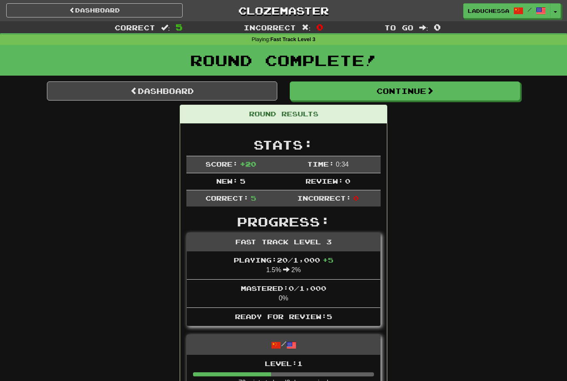
click at [173, 92] on link "Dashboard" at bounding box center [162, 90] width 231 height 19
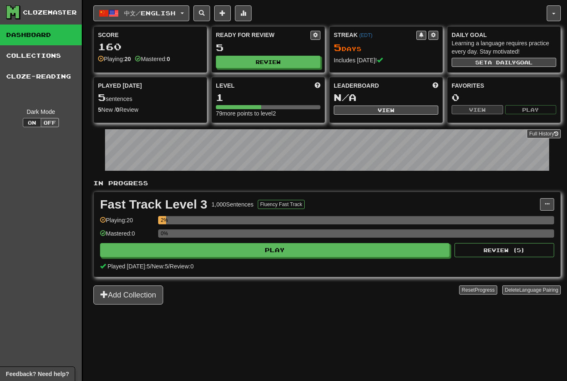
click at [278, 59] on button "Review" at bounding box center [268, 62] width 105 height 12
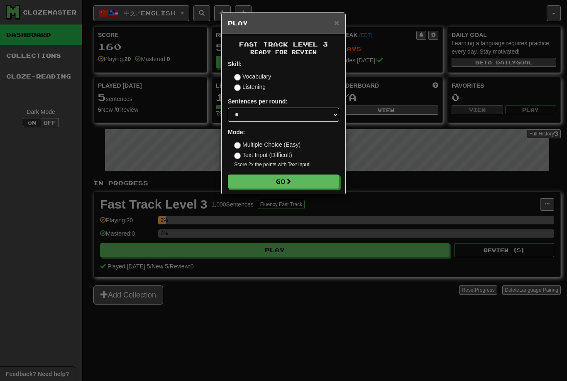
click at [299, 176] on button "Go" at bounding box center [283, 181] width 111 height 14
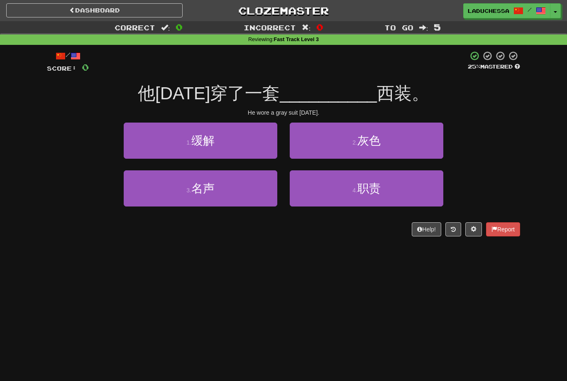
click at [388, 142] on button "2 . 灰色" at bounding box center [367, 141] width 154 height 36
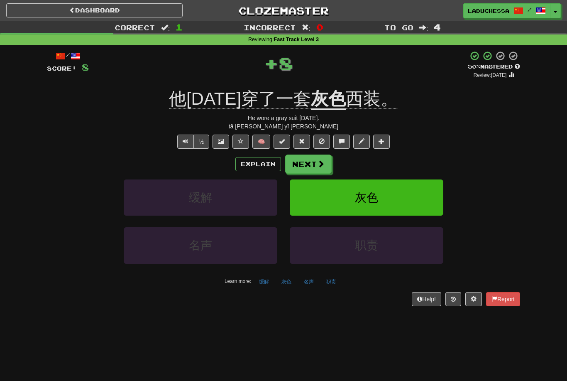
click at [305, 161] on button "Next" at bounding box center [308, 164] width 47 height 19
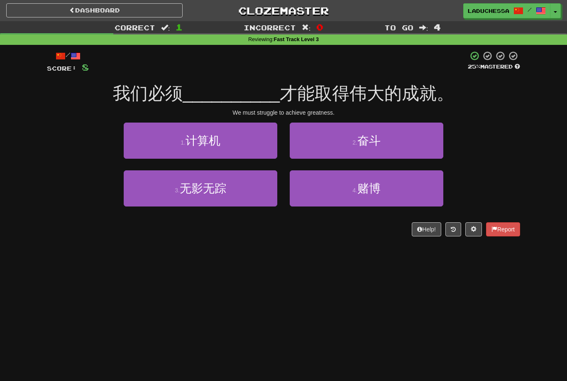
click at [392, 145] on button "2 . 奋斗" at bounding box center [367, 141] width 154 height 36
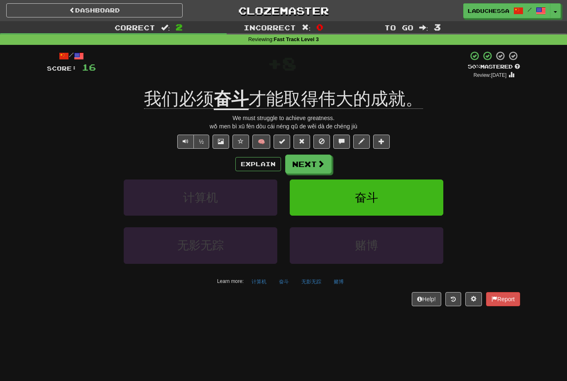
click at [329, 172] on button "Next" at bounding box center [308, 164] width 47 height 19
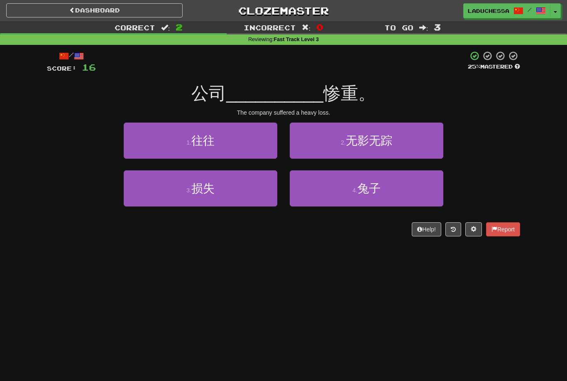
click at [232, 188] on button "3 . 损失" at bounding box center [201, 188] width 154 height 36
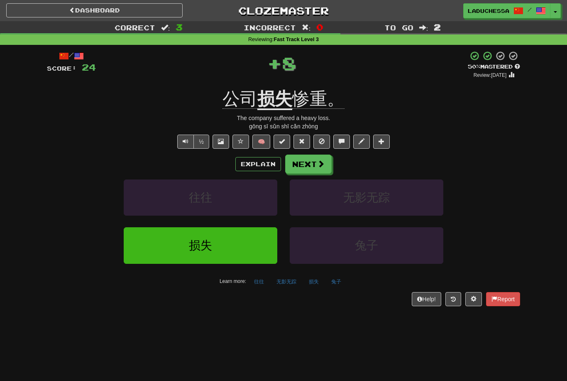
click at [312, 160] on button "Next" at bounding box center [308, 164] width 47 height 19
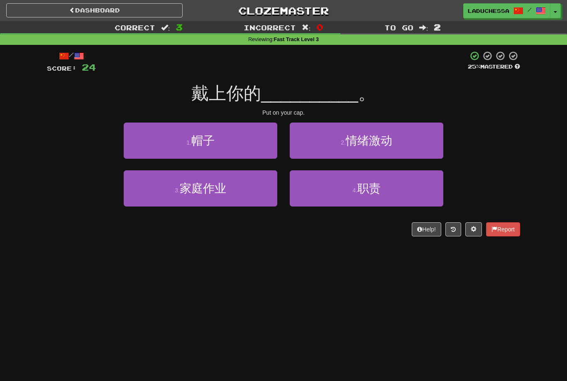
click at [238, 143] on button "1 . 帽子" at bounding box center [201, 141] width 154 height 36
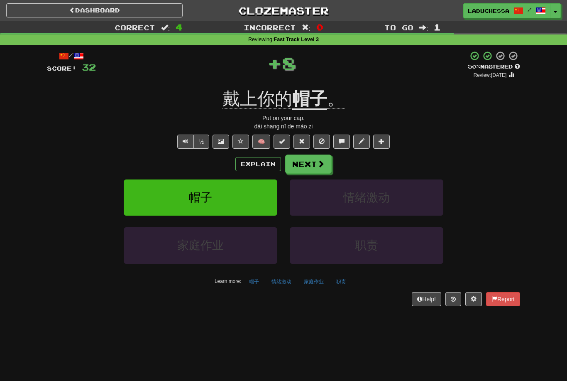
click at [314, 163] on button "Next" at bounding box center [308, 164] width 47 height 19
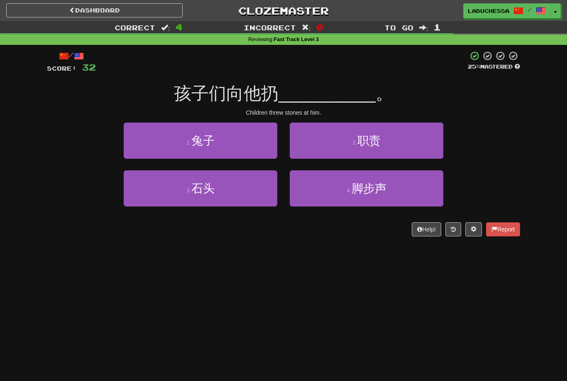
click at [245, 189] on button "3 . 石头" at bounding box center [201, 188] width 154 height 36
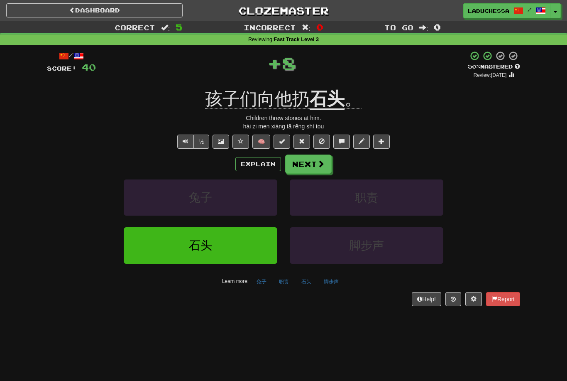
click at [315, 160] on button "Next" at bounding box center [308, 164] width 47 height 19
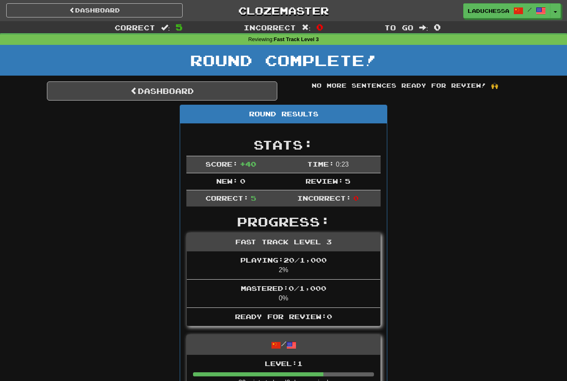
click at [182, 92] on link "Dashboard" at bounding box center [162, 90] width 231 height 19
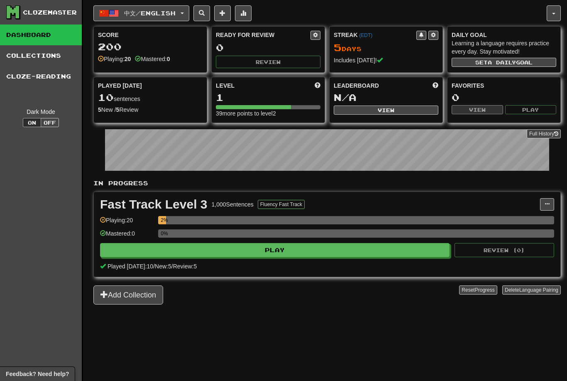
click at [173, 10] on span "中文 / English" at bounding box center [150, 13] width 52 height 7
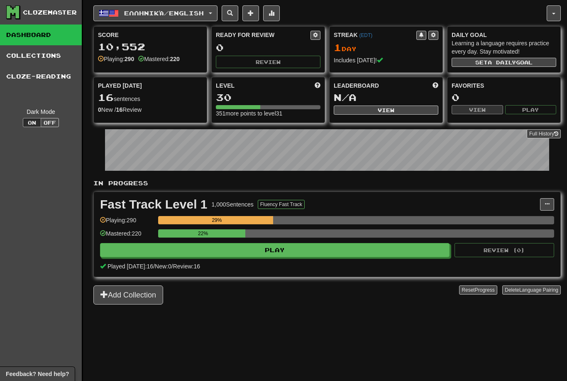
click at [175, 6] on button "Ελληνικά / English" at bounding box center [155, 13] width 124 height 16
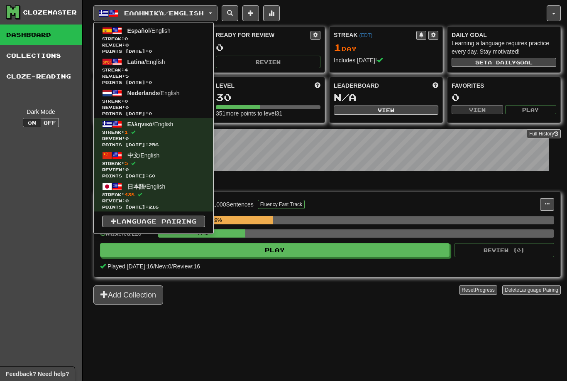
click at [158, 68] on span "Streak: 4" at bounding box center [153, 70] width 103 height 6
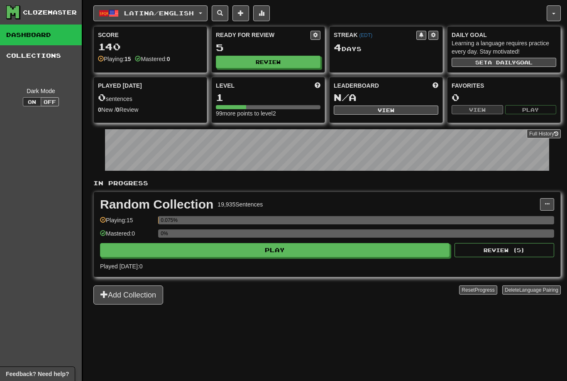
click at [344, 248] on button "Play" at bounding box center [275, 250] width 350 height 14
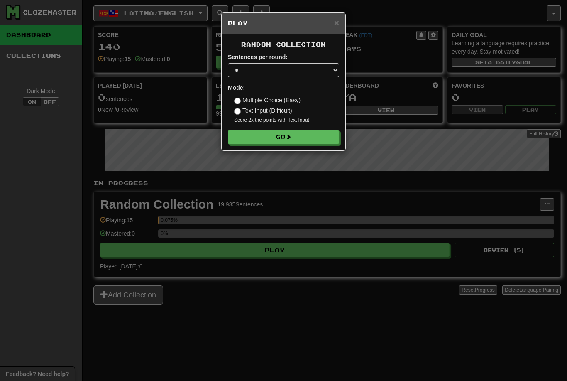
click at [288, 130] on button "Go" at bounding box center [283, 137] width 111 height 14
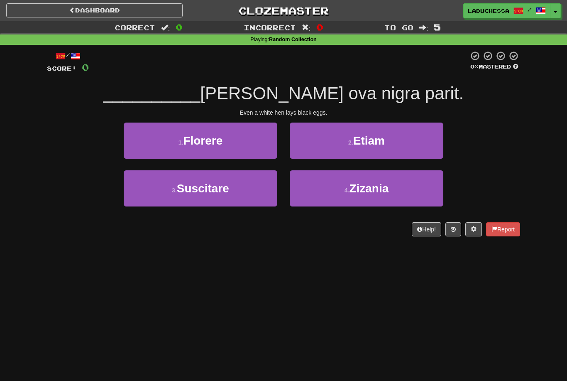
click at [390, 140] on button "2 . Etiam" at bounding box center [367, 141] width 154 height 36
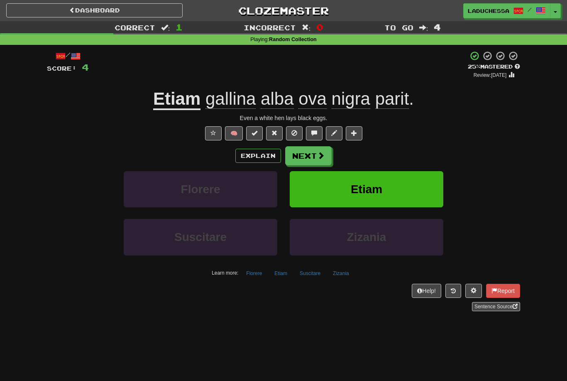
click at [319, 155] on span at bounding box center [320, 155] width 7 height 7
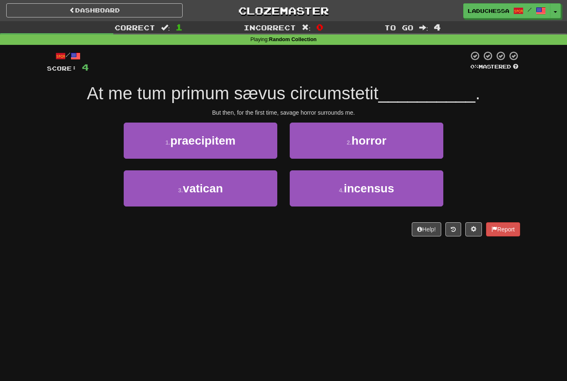
click at [382, 143] on span "horror" at bounding box center [369, 140] width 35 height 13
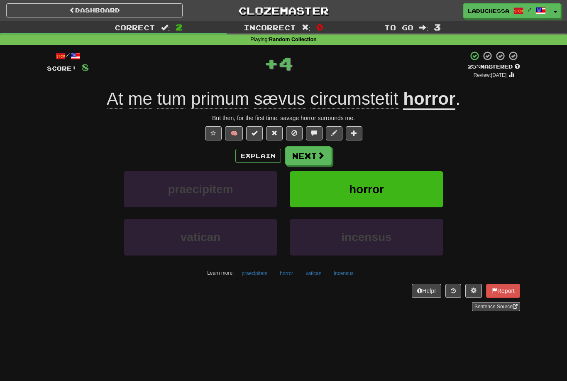
click at [324, 159] on span at bounding box center [320, 155] width 7 height 7
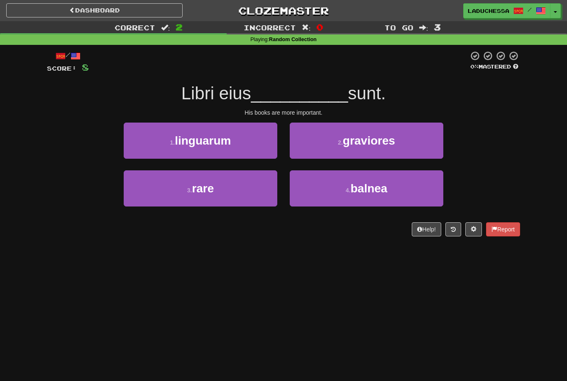
click at [399, 147] on button "2 . graviores" at bounding box center [367, 141] width 154 height 36
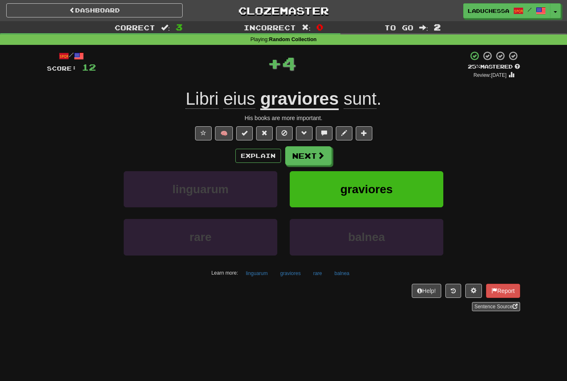
click at [317, 150] on button "Next" at bounding box center [308, 155] width 47 height 19
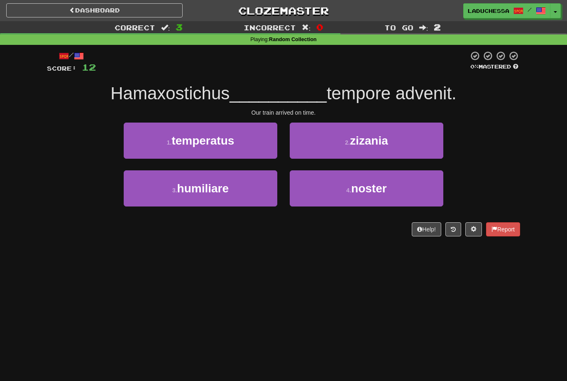
click at [390, 190] on button "4 . noster" at bounding box center [367, 188] width 154 height 36
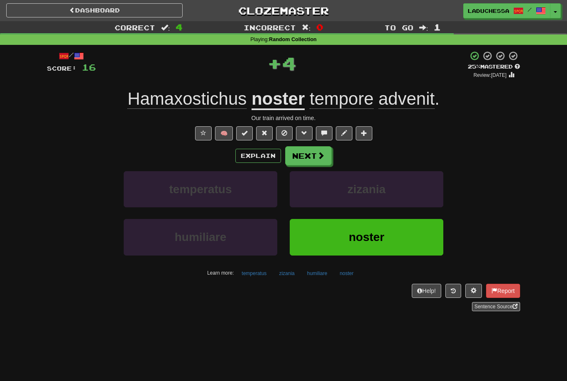
click at [314, 155] on button "Next" at bounding box center [308, 155] width 47 height 19
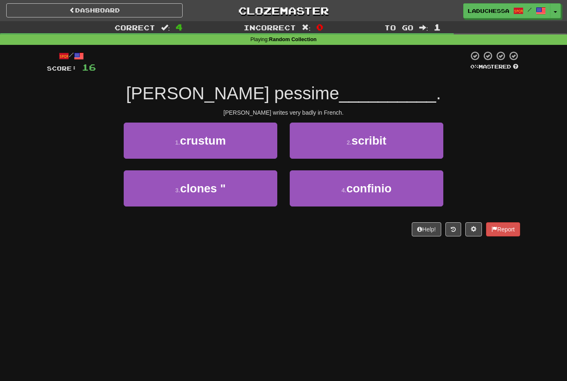
click at [381, 145] on span "scribit" at bounding box center [369, 140] width 35 height 13
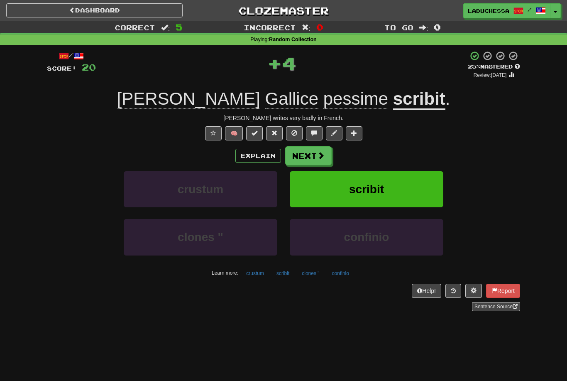
click at [310, 157] on button "Next" at bounding box center [308, 155] width 47 height 19
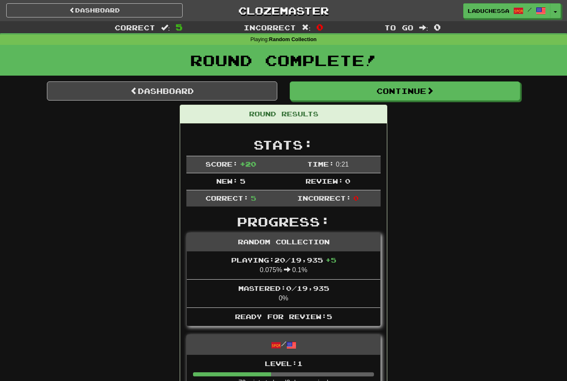
click at [177, 91] on link "Dashboard" at bounding box center [162, 90] width 231 height 19
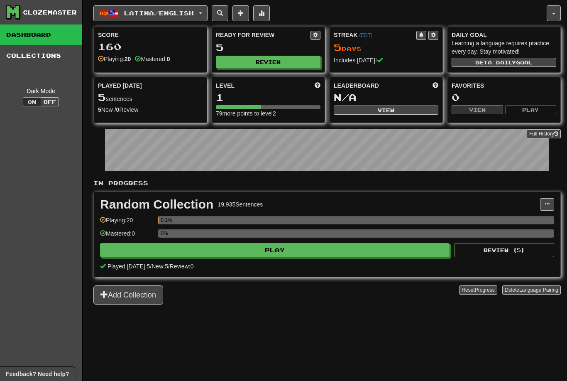
click at [274, 57] on button "Review" at bounding box center [268, 62] width 105 height 12
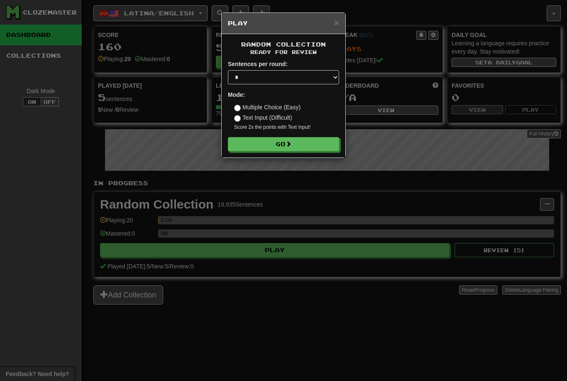
click at [299, 131] on form "Sentences per round: * ** ** ** ** ** *** ******** Mode: Multiple Choice (Easy)…" at bounding box center [283, 105] width 111 height 91
click at [290, 143] on span at bounding box center [289, 144] width 6 height 6
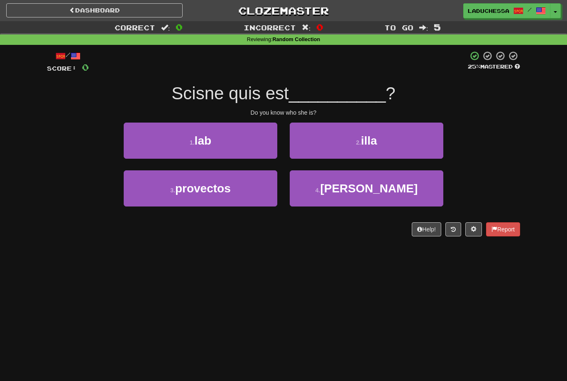
click at [386, 153] on button "2 . illa" at bounding box center [367, 141] width 154 height 36
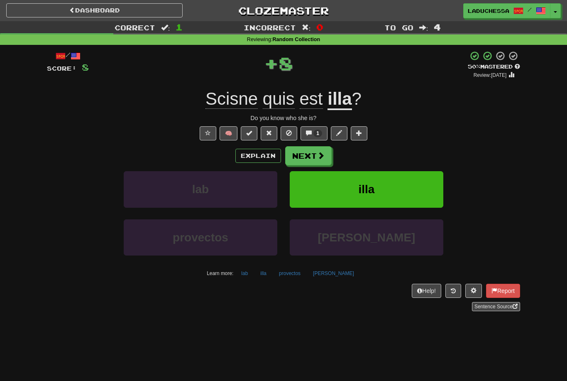
click at [312, 152] on button "Next" at bounding box center [308, 155] width 47 height 19
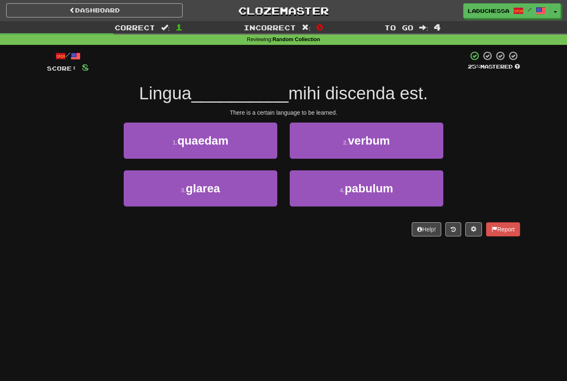
click at [233, 147] on button "1 . [GEOGRAPHIC_DATA]" at bounding box center [201, 141] width 154 height 36
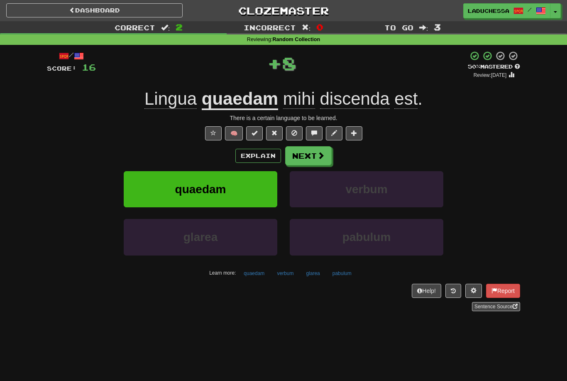
click at [313, 150] on button "Next" at bounding box center [308, 155] width 47 height 19
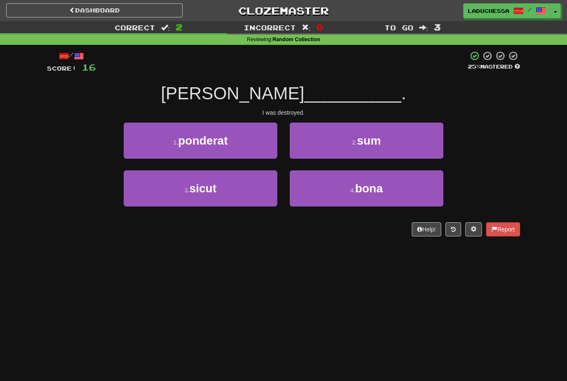
click at [412, 143] on button "2 . sum" at bounding box center [367, 141] width 154 height 36
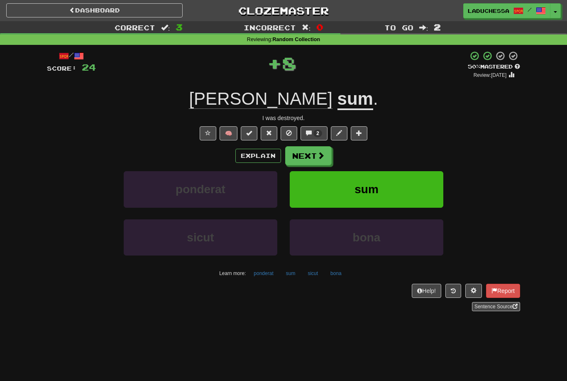
click at [311, 153] on button "Next" at bounding box center [308, 155] width 47 height 19
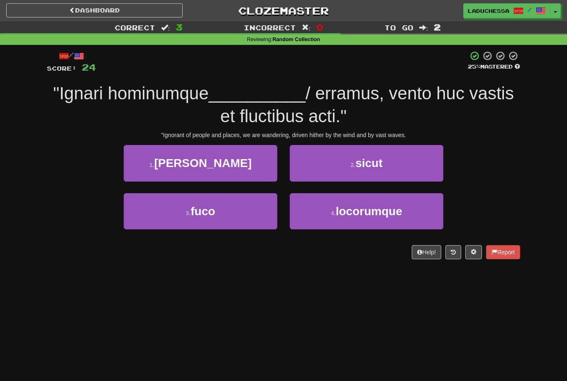
click at [374, 211] on span "locorumque" at bounding box center [369, 211] width 66 height 13
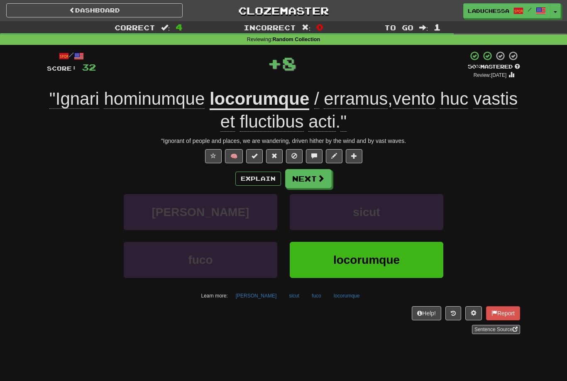
click at [310, 180] on button "Next" at bounding box center [308, 178] width 47 height 19
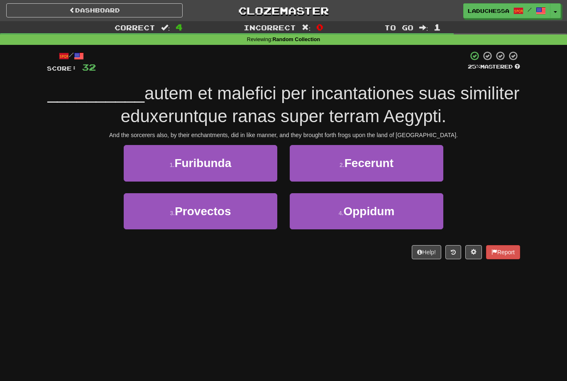
click at [395, 173] on button "2 . Fecerunt" at bounding box center [367, 163] width 154 height 36
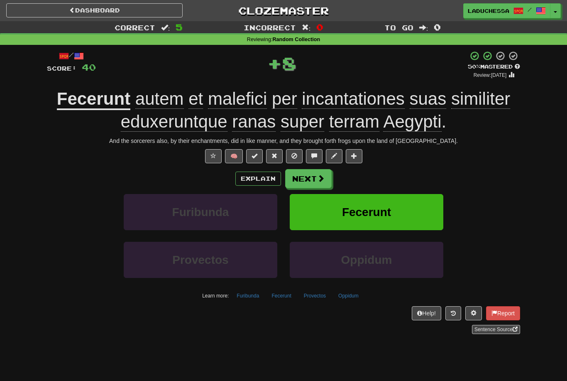
click at [303, 178] on button "Next" at bounding box center [308, 178] width 47 height 19
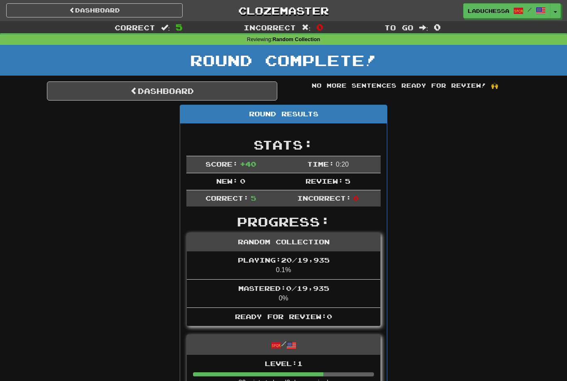
click at [170, 90] on link "Dashboard" at bounding box center [162, 90] width 231 height 19
